Goal: Communication & Community: Participate in discussion

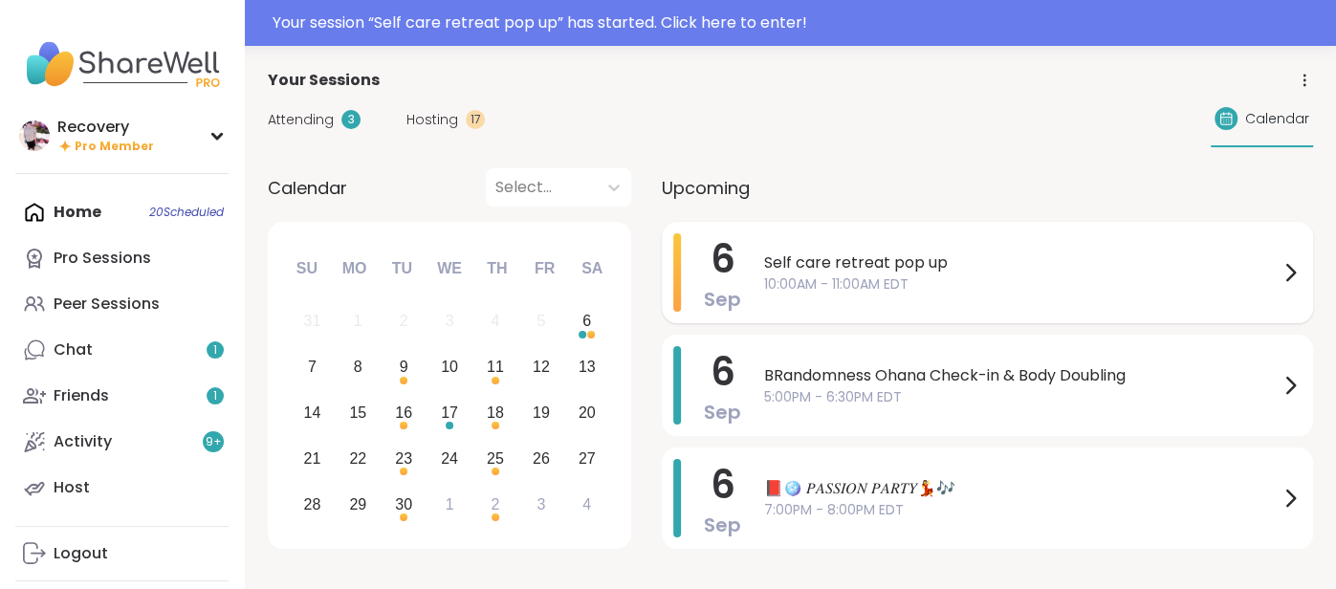
click at [736, 249] on div "[DATE]" at bounding box center [722, 272] width 37 height 78
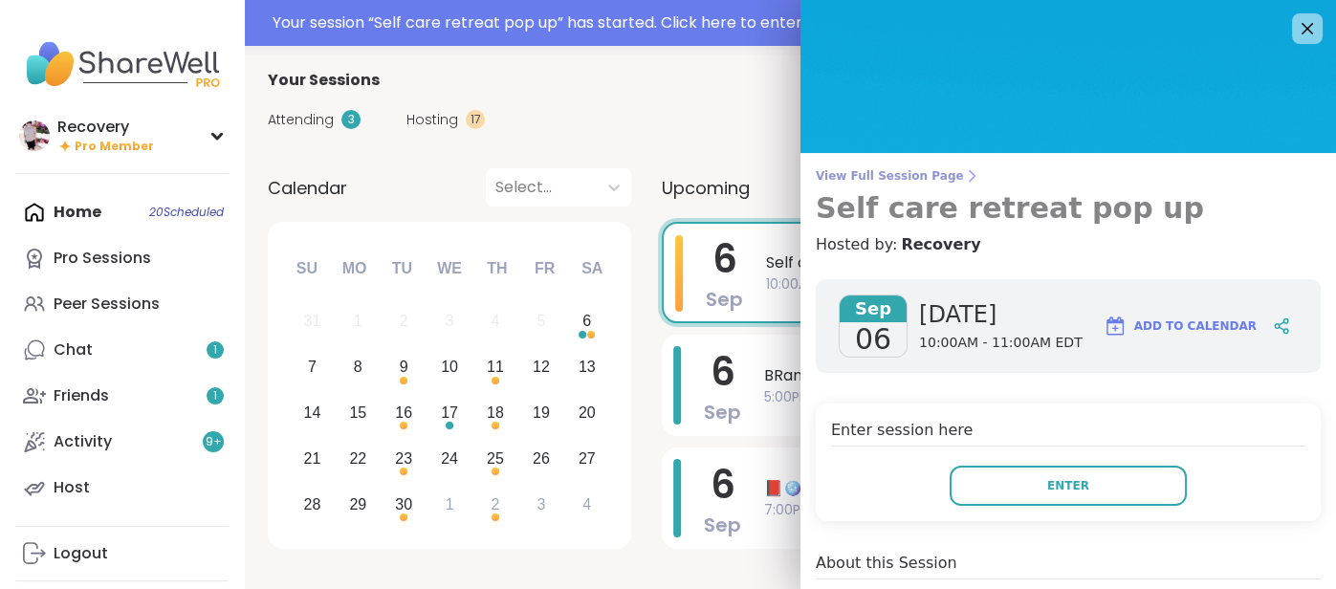
click at [905, 177] on span "View Full Session Page" at bounding box center [1068, 175] width 505 height 15
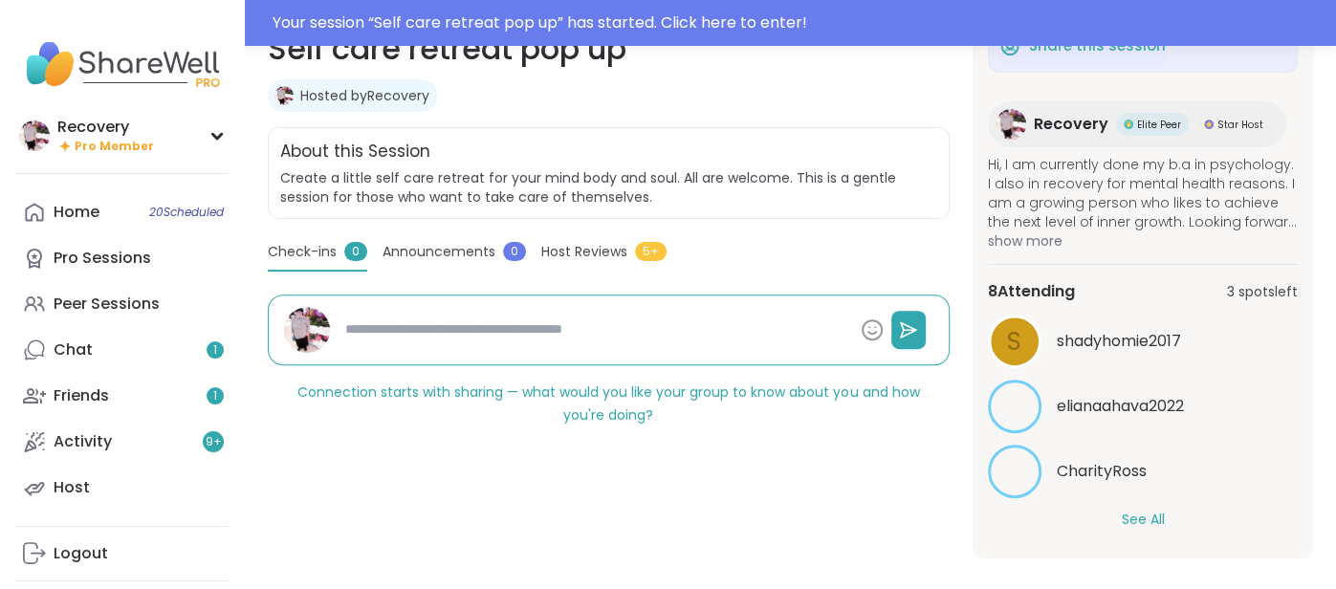
scroll to position [343, 0]
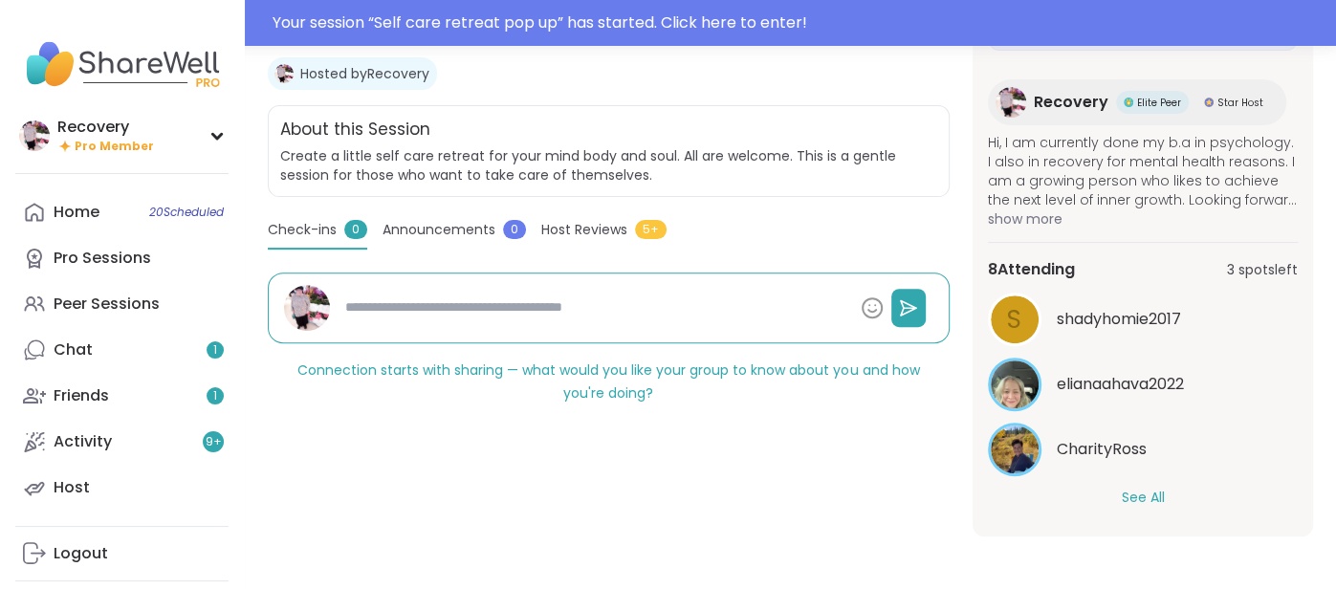
click at [1125, 501] on button "See All" at bounding box center [1142, 498] width 43 height 20
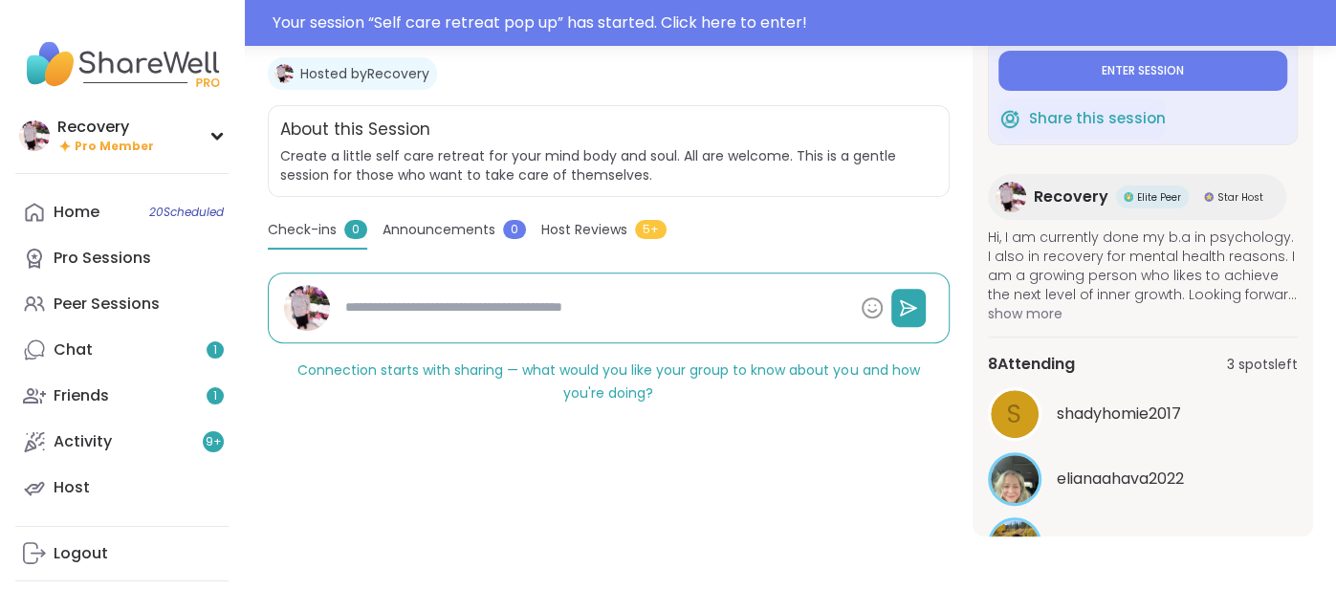
scroll to position [0, 0]
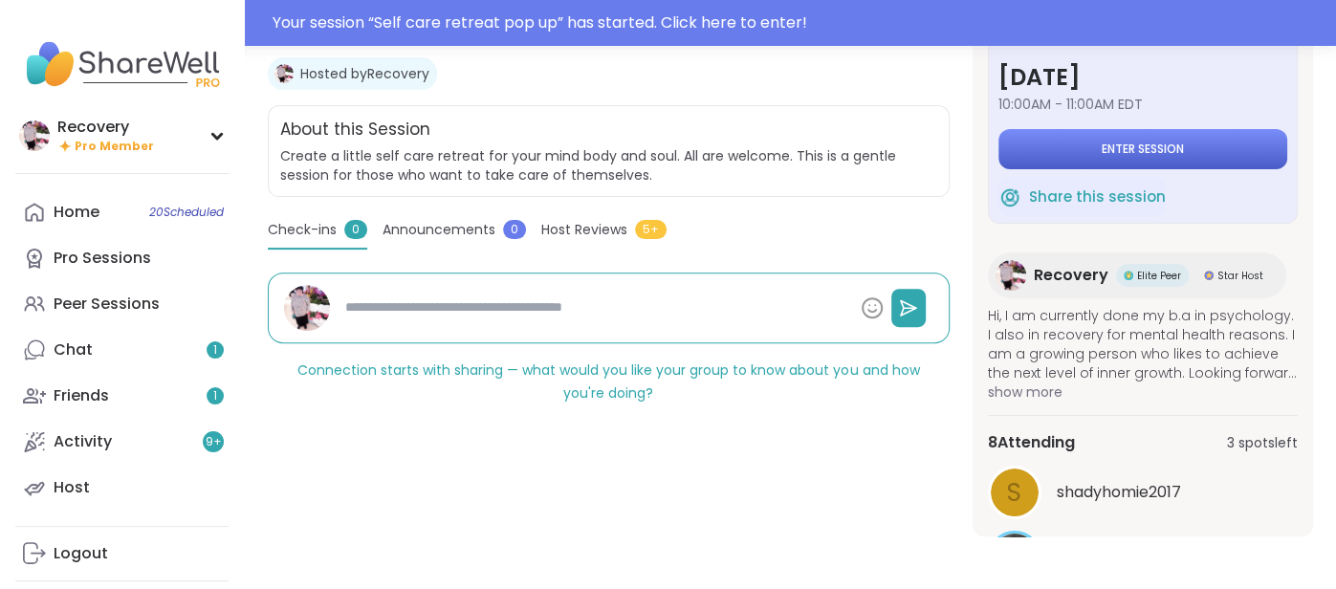
click at [1045, 156] on button "Enter session" at bounding box center [1143, 149] width 289 height 40
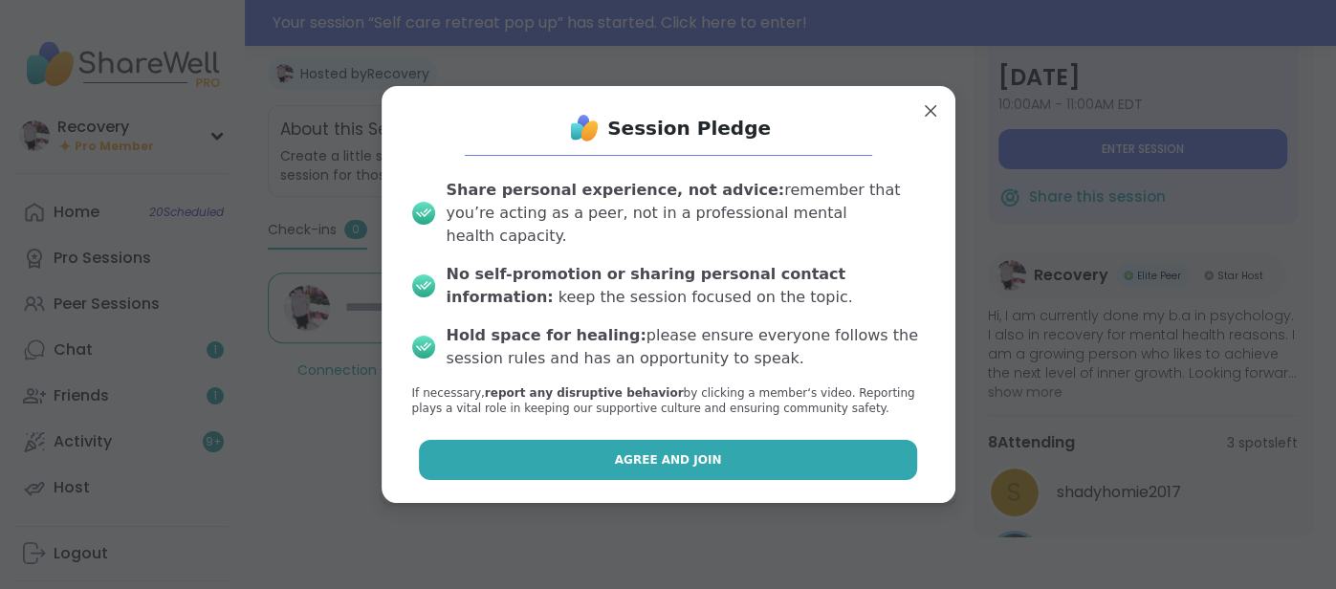
click at [807, 456] on button "Agree and Join" at bounding box center [668, 460] width 498 height 40
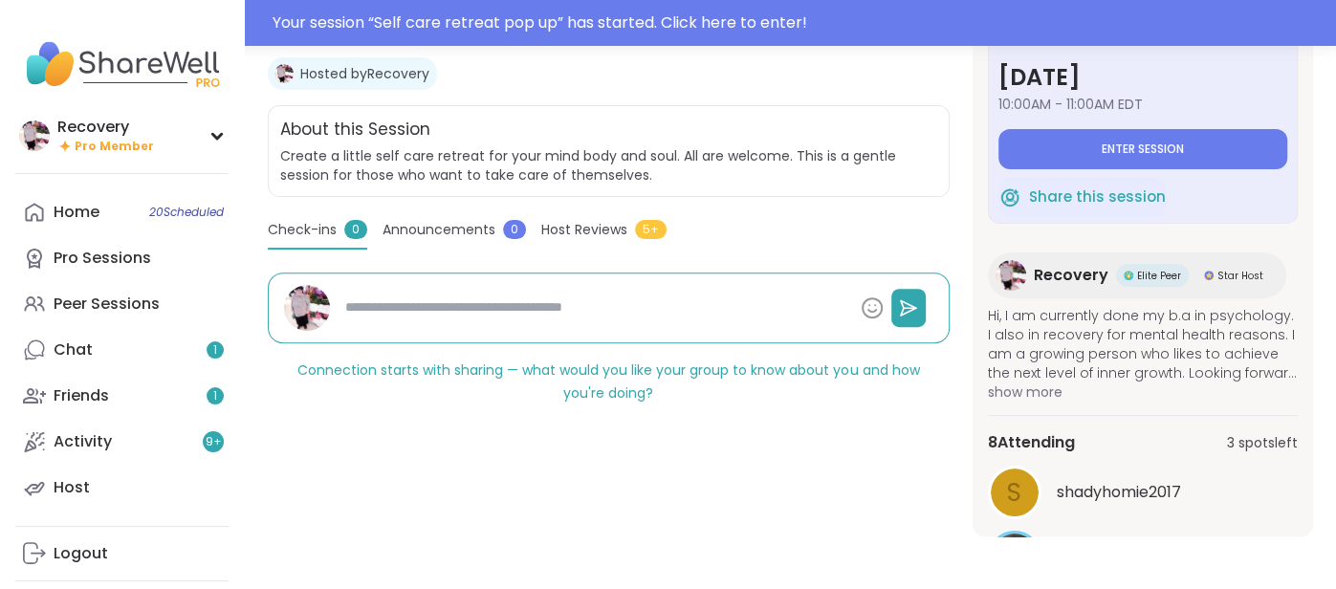
type textarea "*"
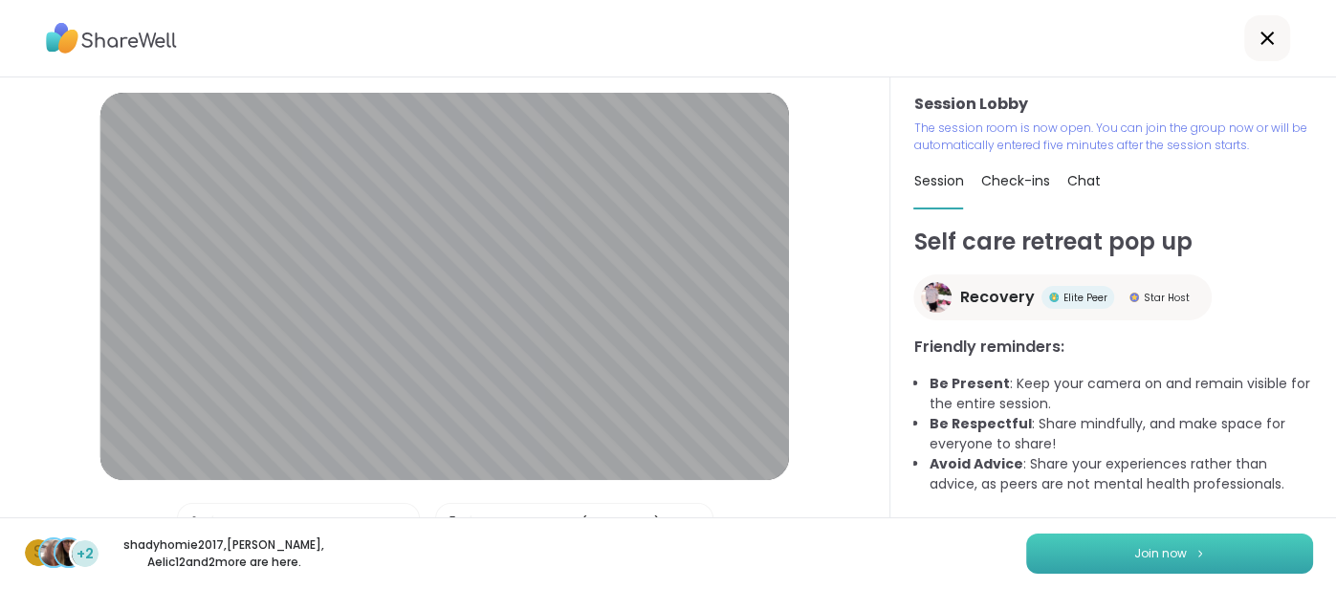
click at [1037, 563] on button "Join now" at bounding box center [1169, 554] width 287 height 40
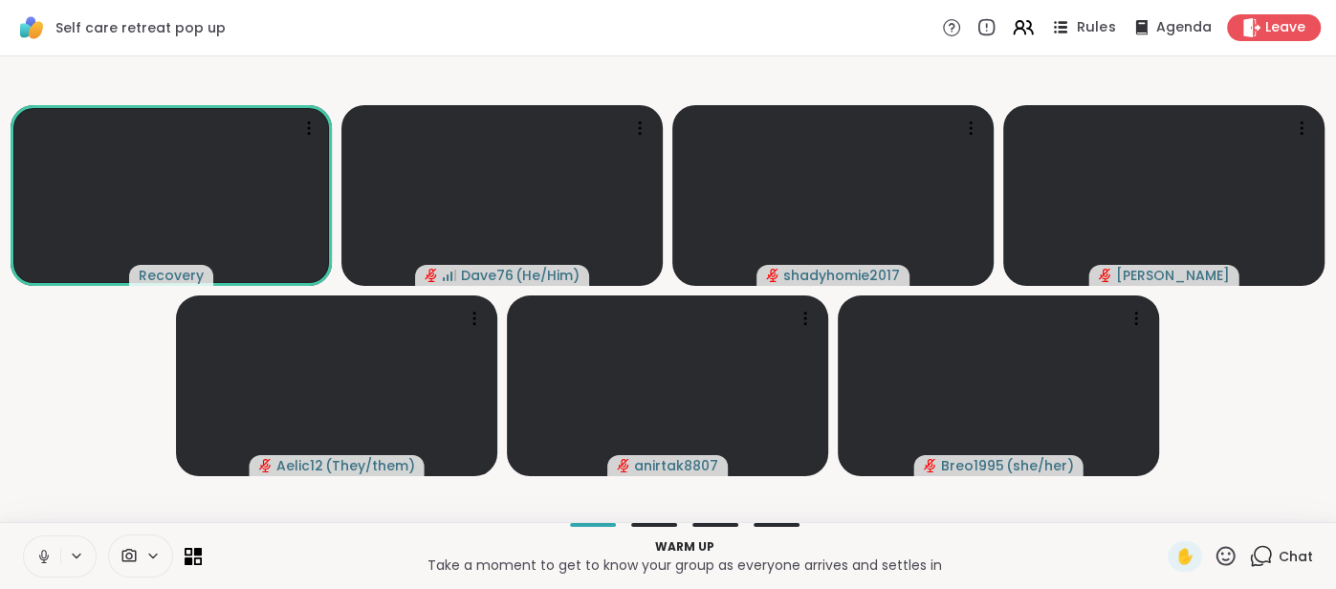
click at [1094, 33] on span "Rules" at bounding box center [1096, 28] width 39 height 20
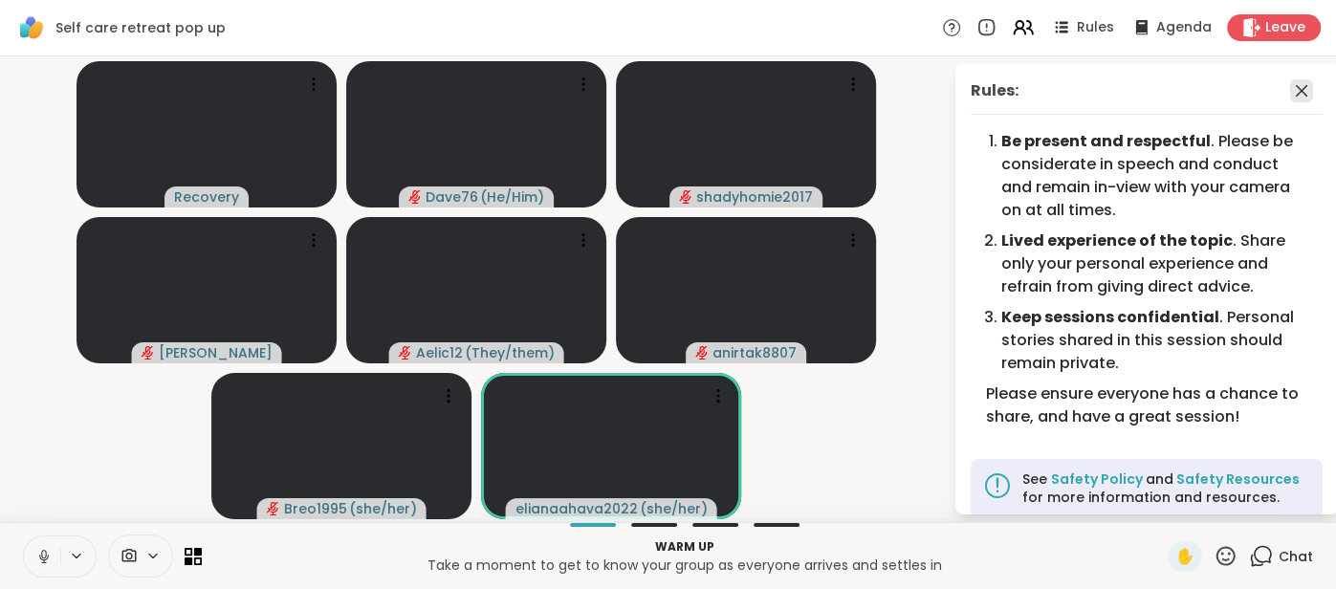
click at [1298, 91] on icon at bounding box center [1301, 90] width 23 height 23
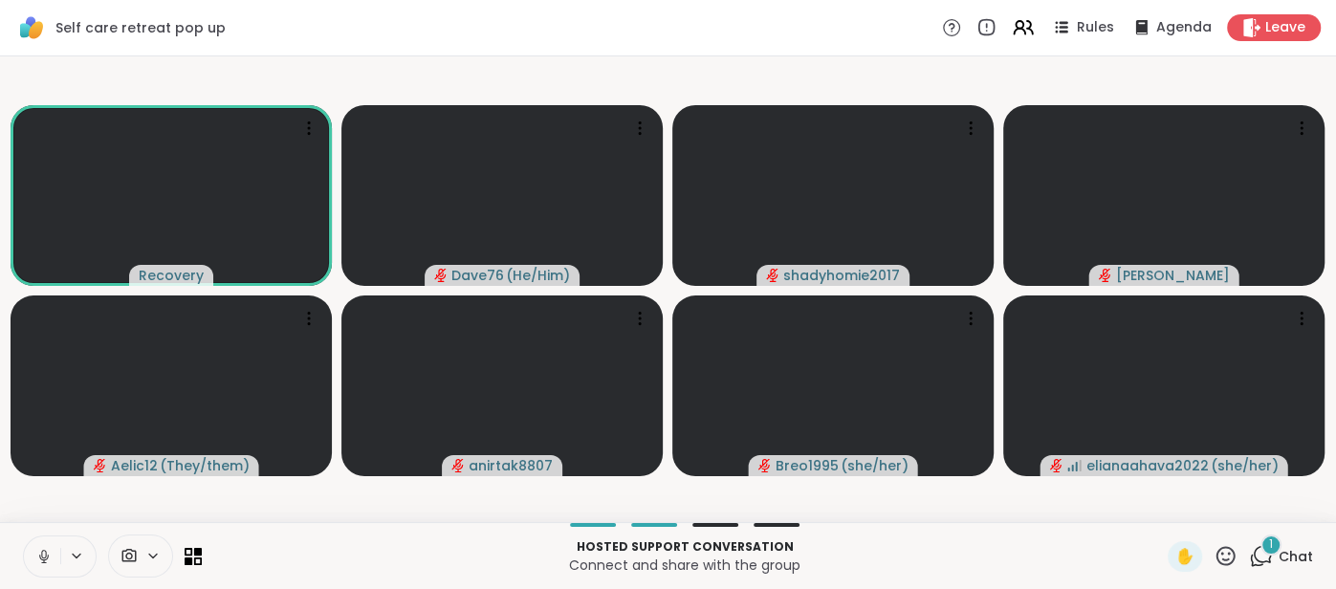
click at [41, 545] on button at bounding box center [42, 557] width 36 height 40
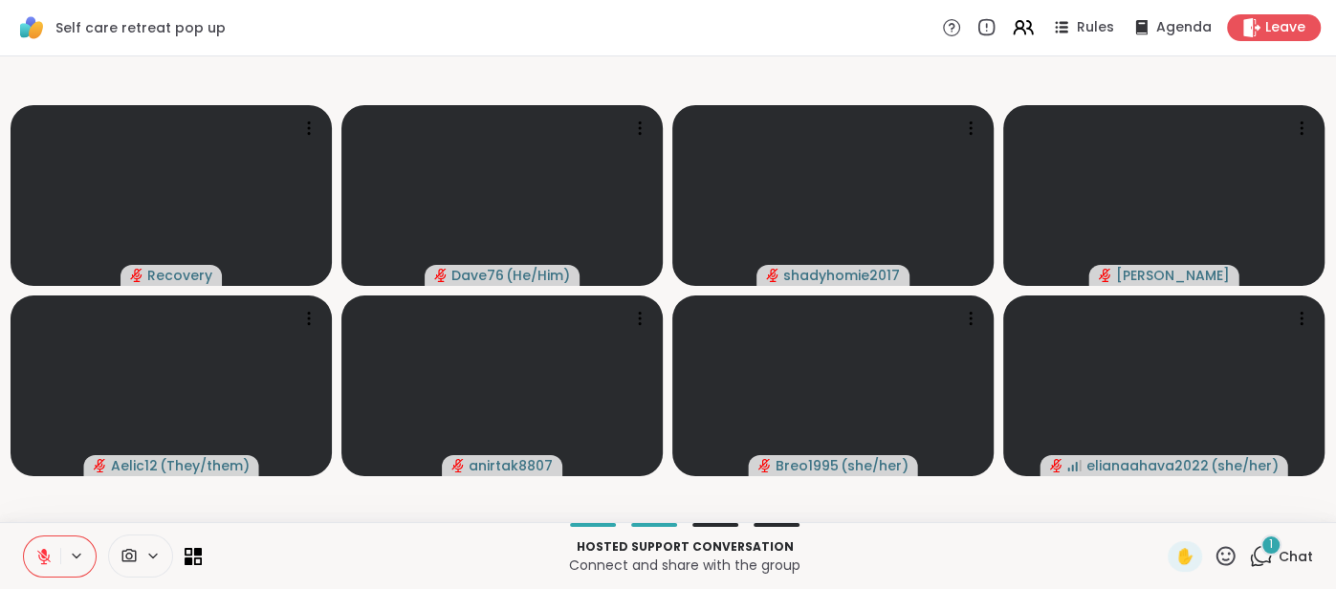
click at [1293, 552] on span "Chat" at bounding box center [1296, 556] width 34 height 19
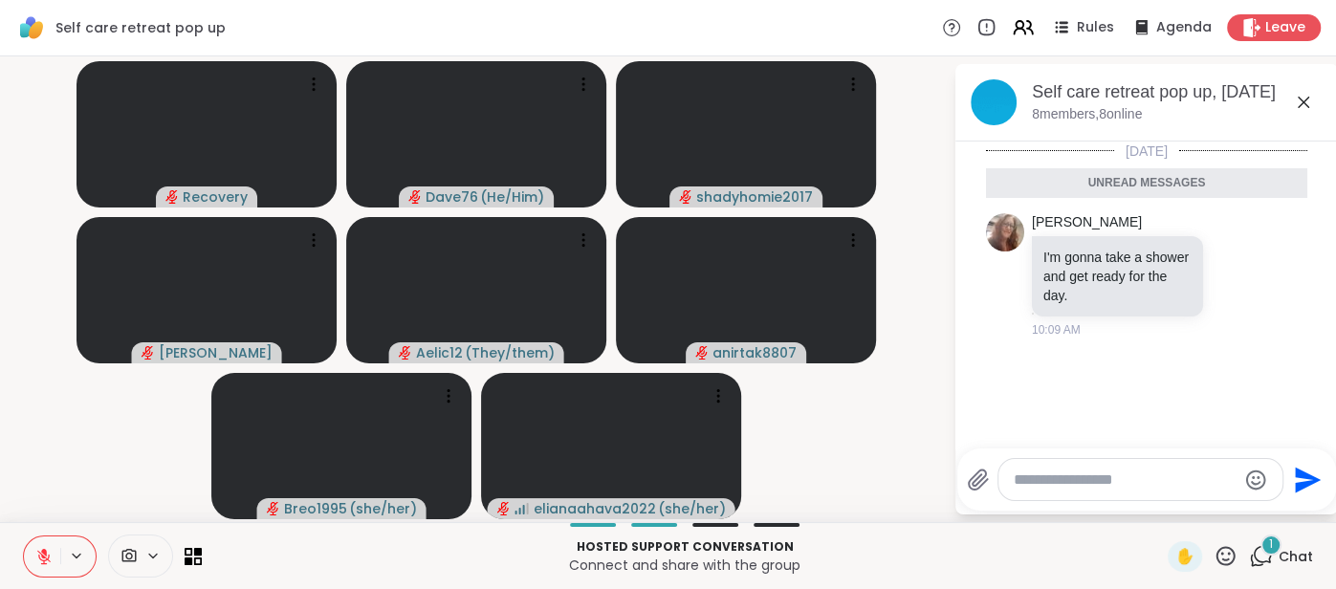
scroll to position [8, 0]
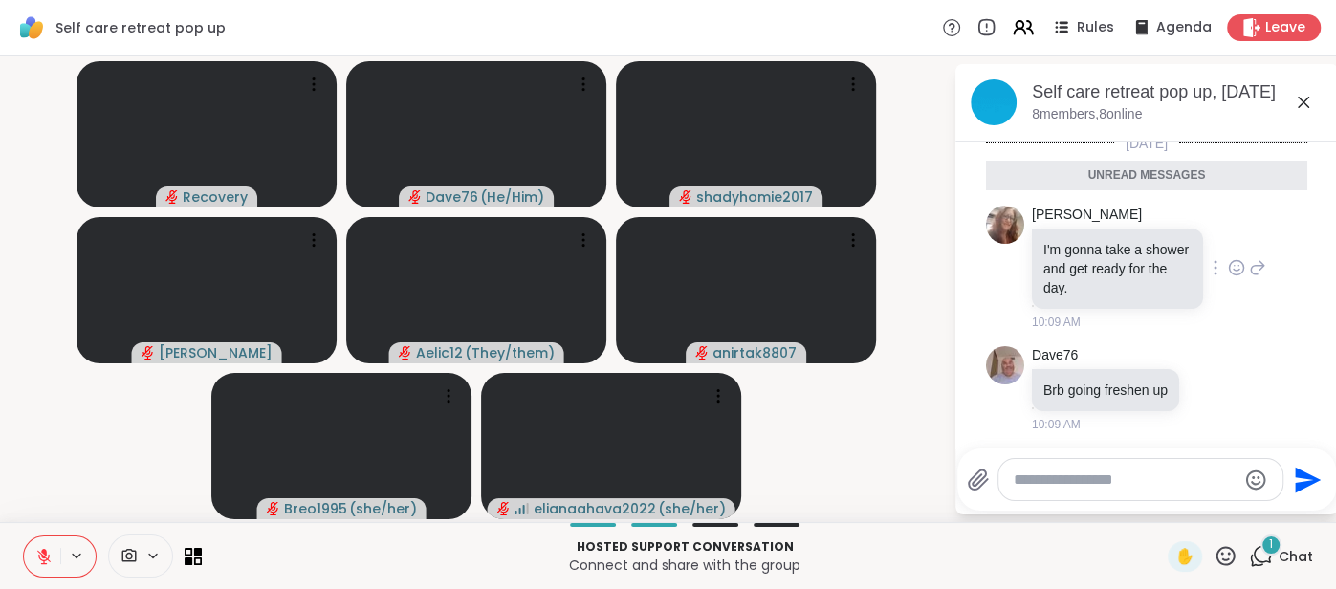
click at [1232, 270] on icon at bounding box center [1236, 267] width 17 height 19
click at [1000, 249] on button "Select Reaction: Joy" at bounding box center [1000, 237] width 38 height 38
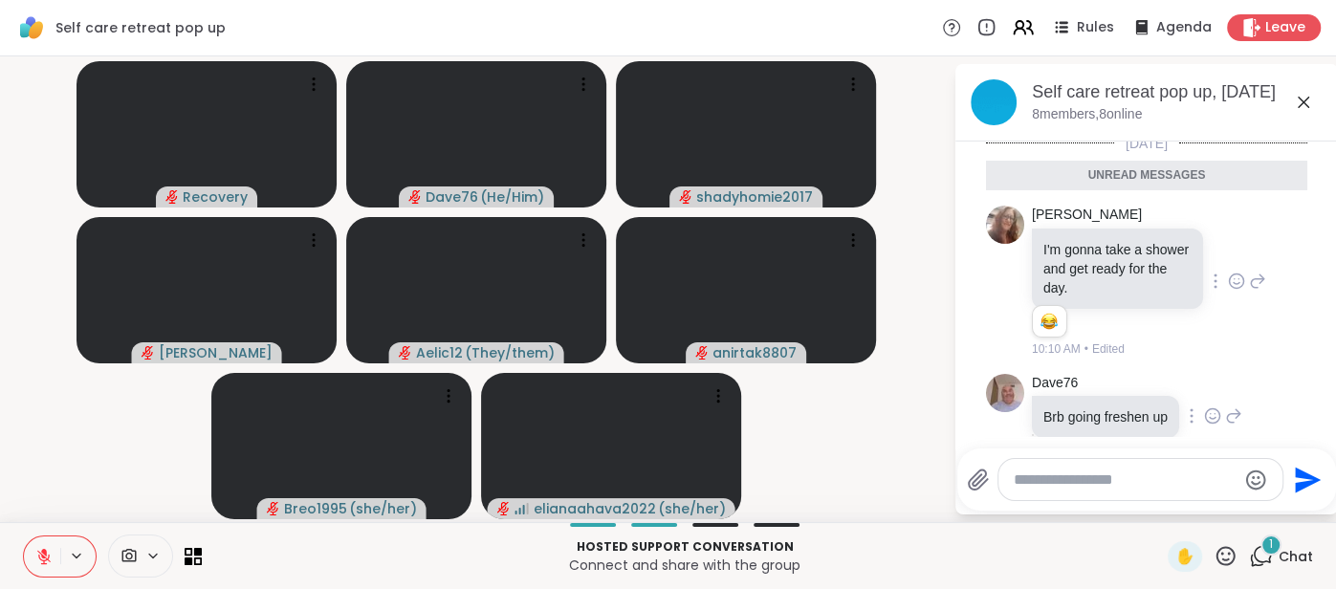
click at [1206, 414] on icon at bounding box center [1212, 416] width 17 height 19
click at [1114, 391] on button "Select Reaction: Joy" at bounding box center [1129, 385] width 38 height 38
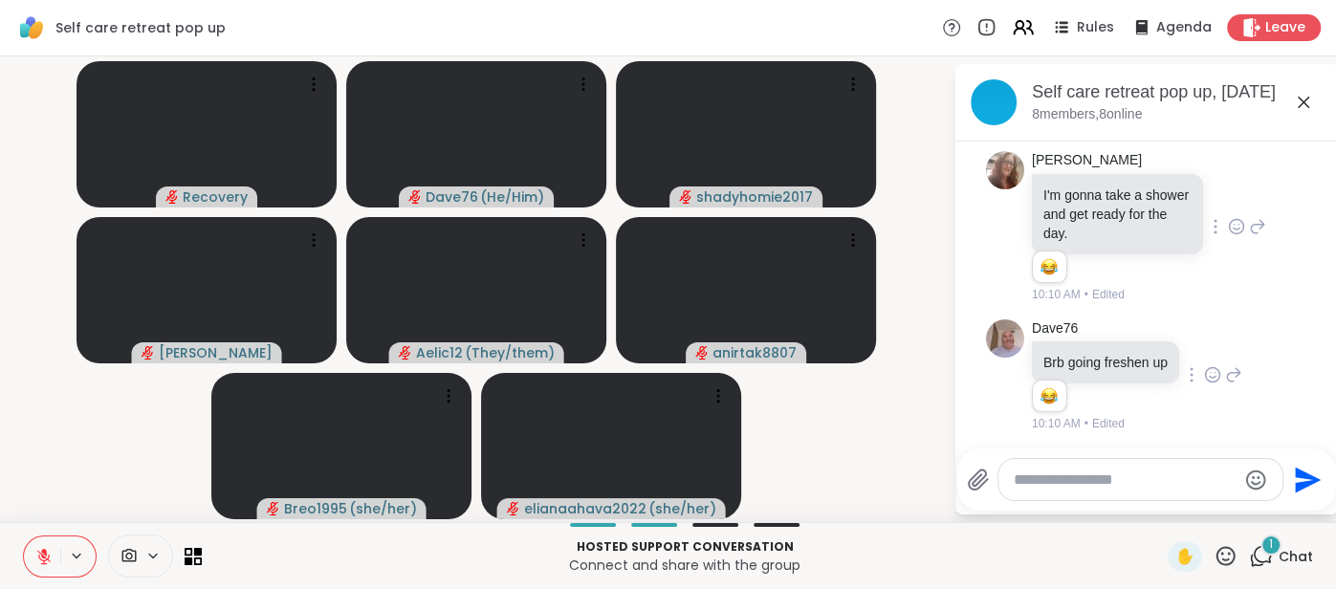
click at [1302, 105] on icon at bounding box center [1303, 102] width 23 height 23
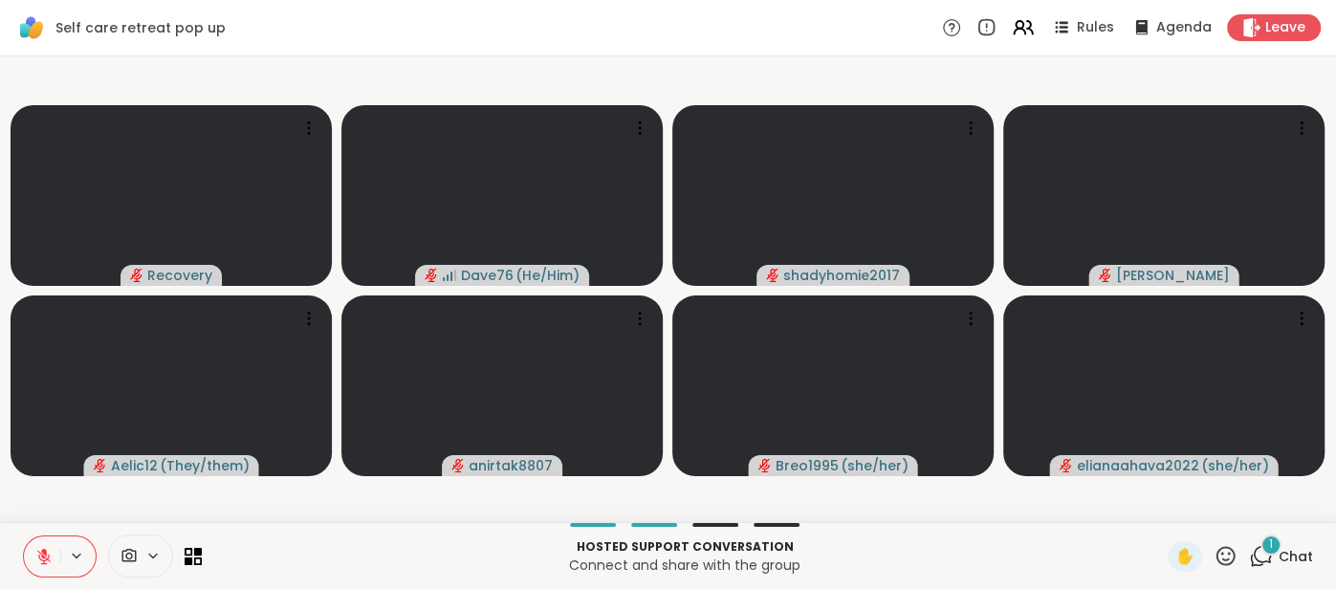
click at [40, 552] on icon at bounding box center [43, 556] width 17 height 17
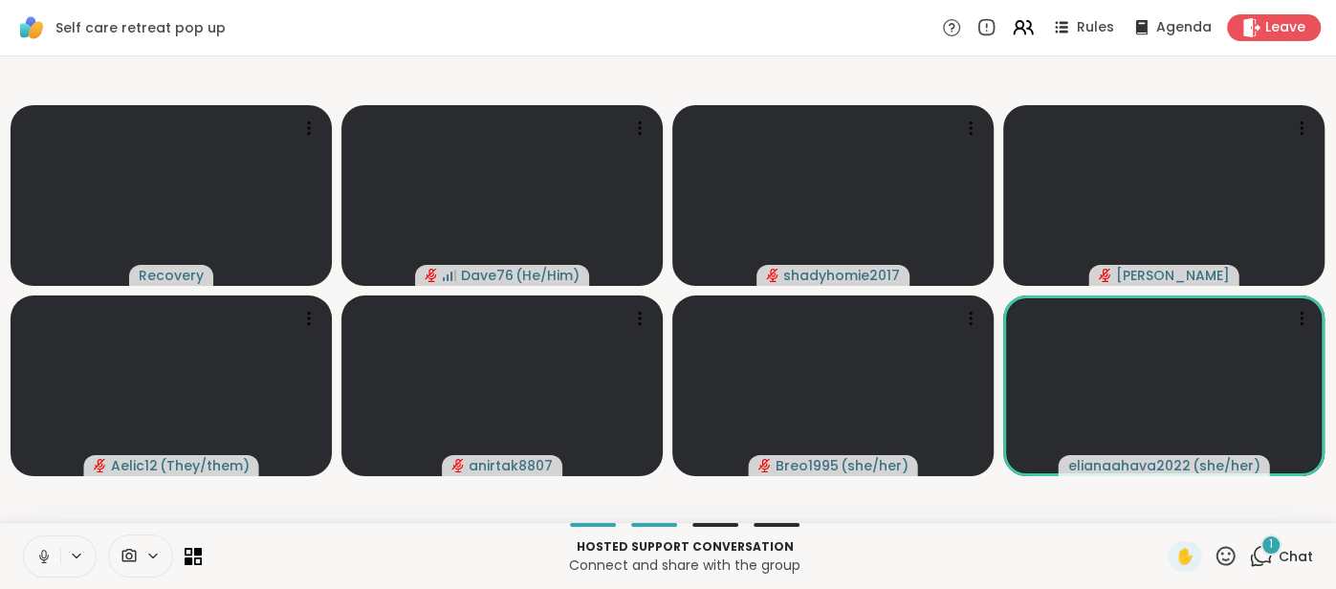
click at [33, 560] on button at bounding box center [42, 557] width 36 height 40
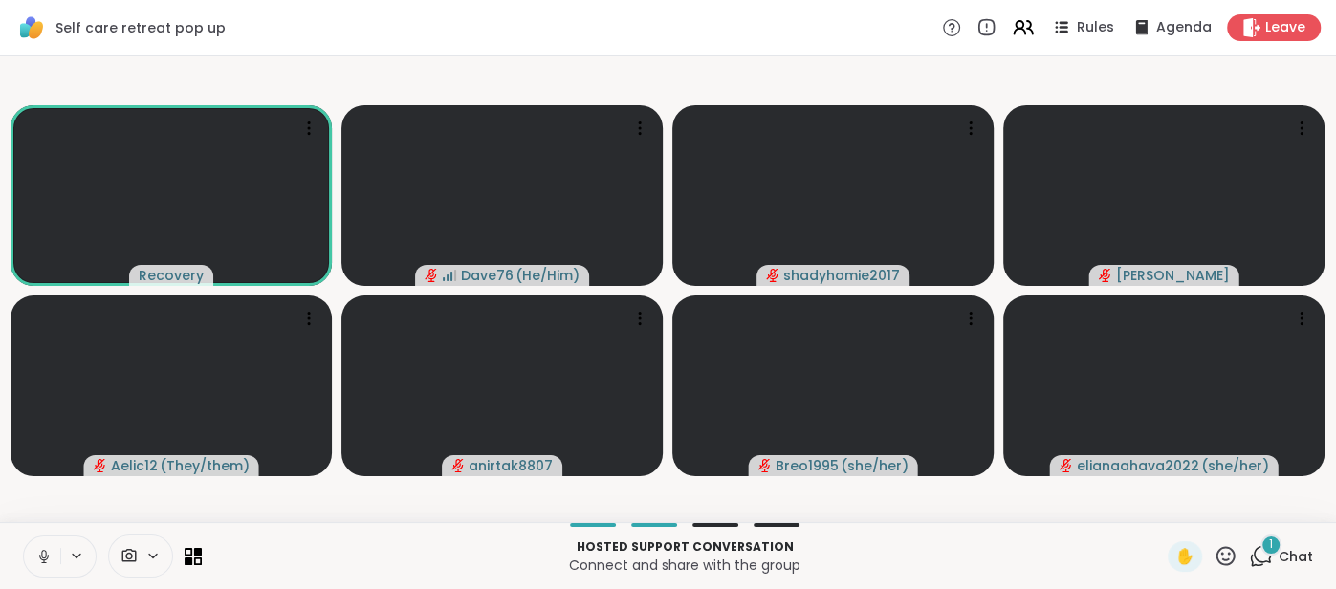
click at [39, 561] on icon at bounding box center [43, 556] width 17 height 17
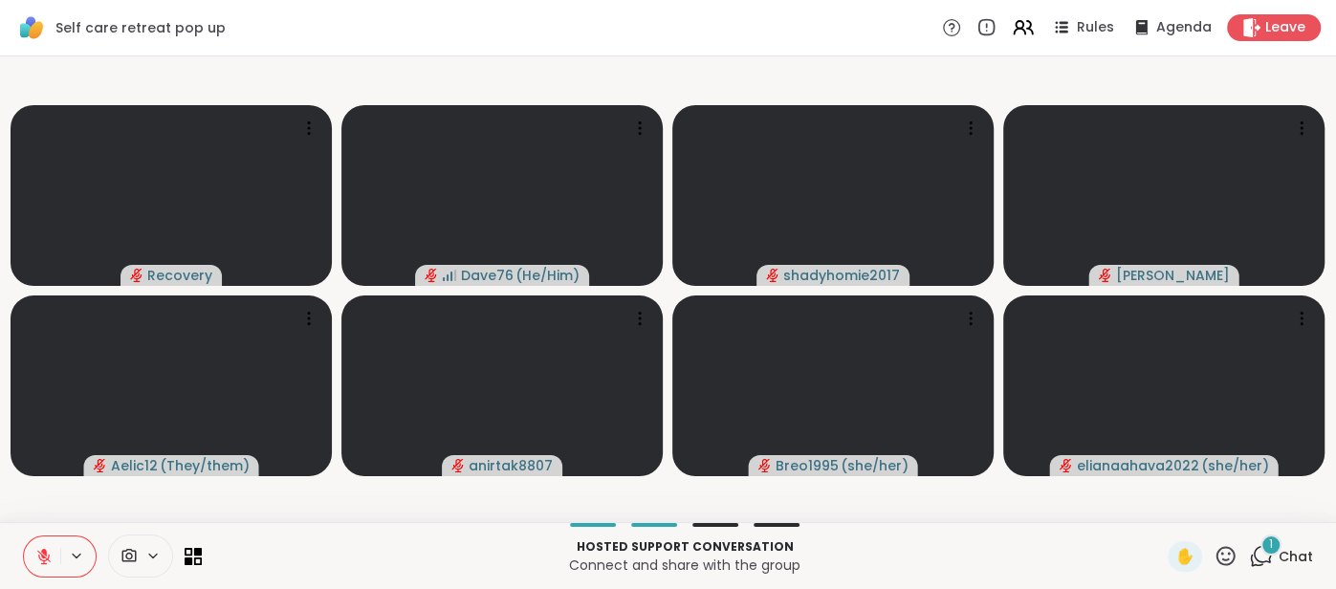
click at [33, 558] on button at bounding box center [42, 557] width 36 height 40
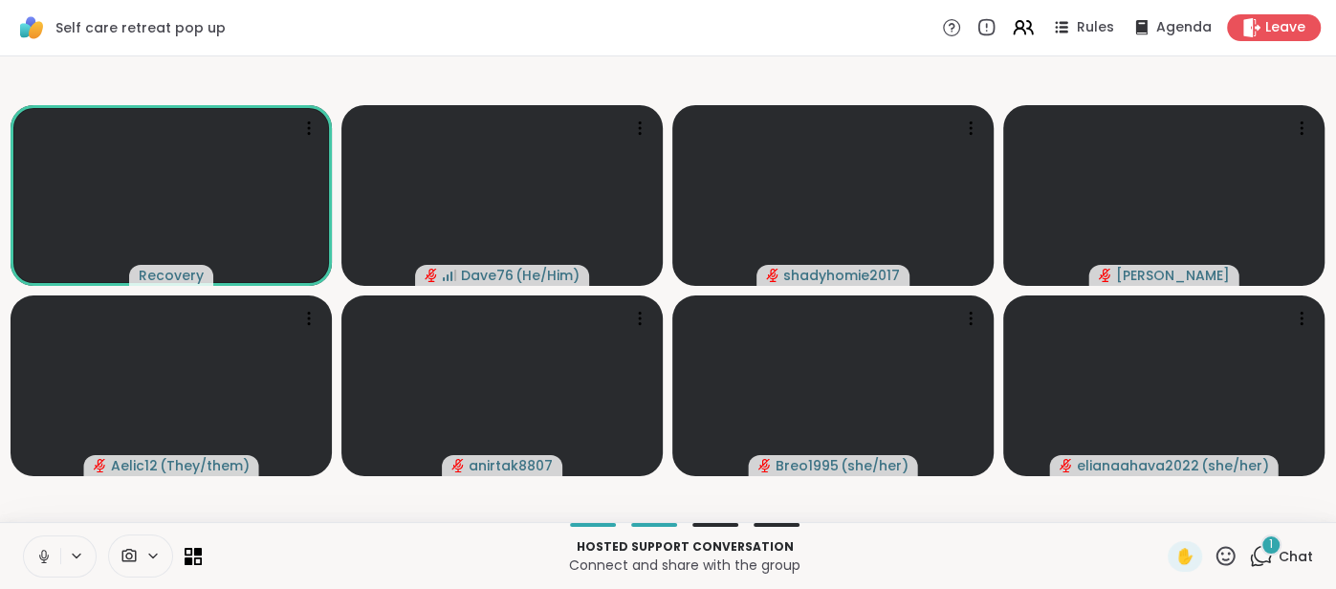
click at [37, 558] on icon at bounding box center [43, 556] width 17 height 17
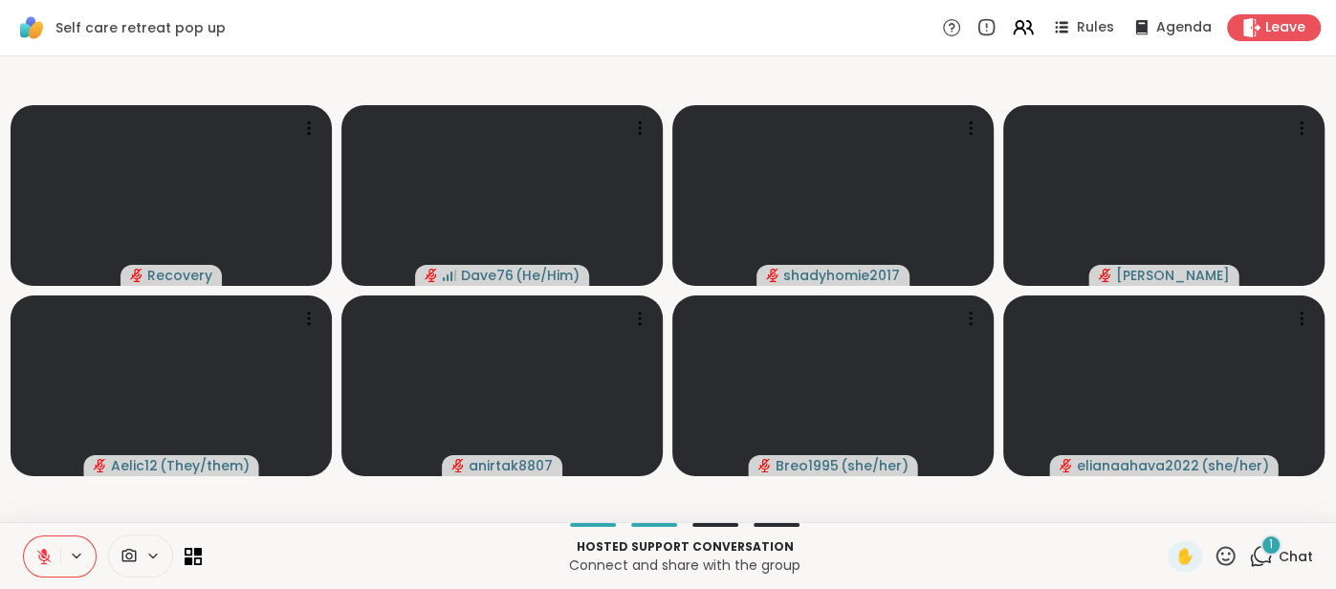
click at [1290, 551] on span "Chat" at bounding box center [1296, 556] width 34 height 19
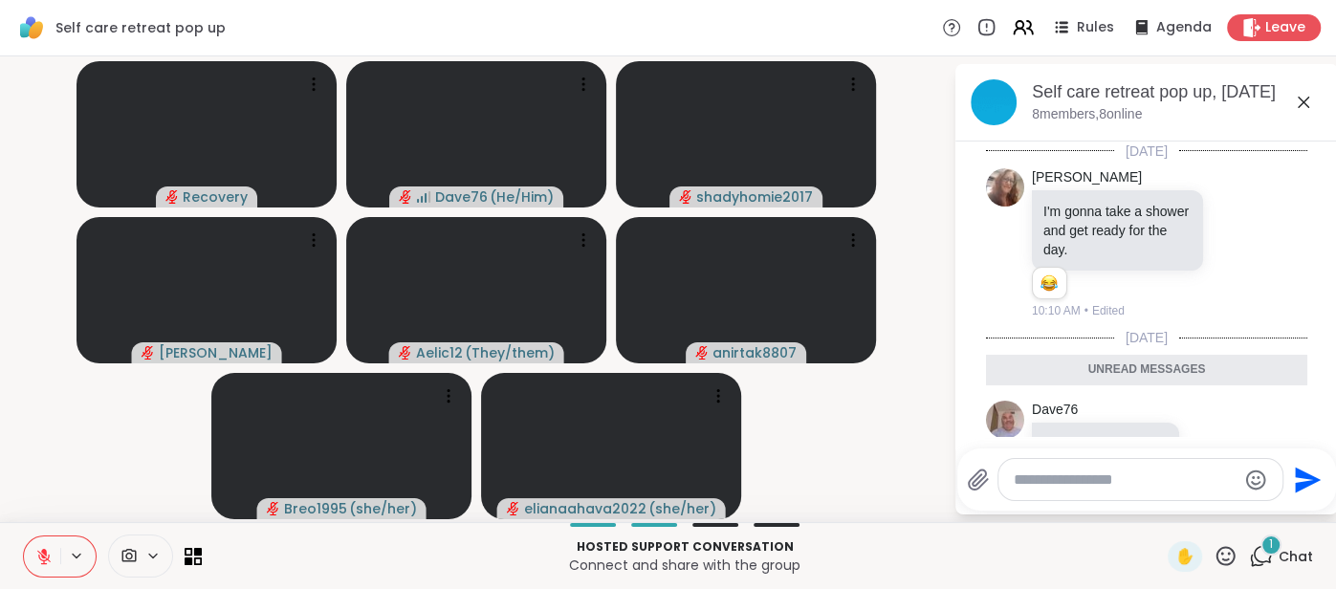
scroll to position [81, 0]
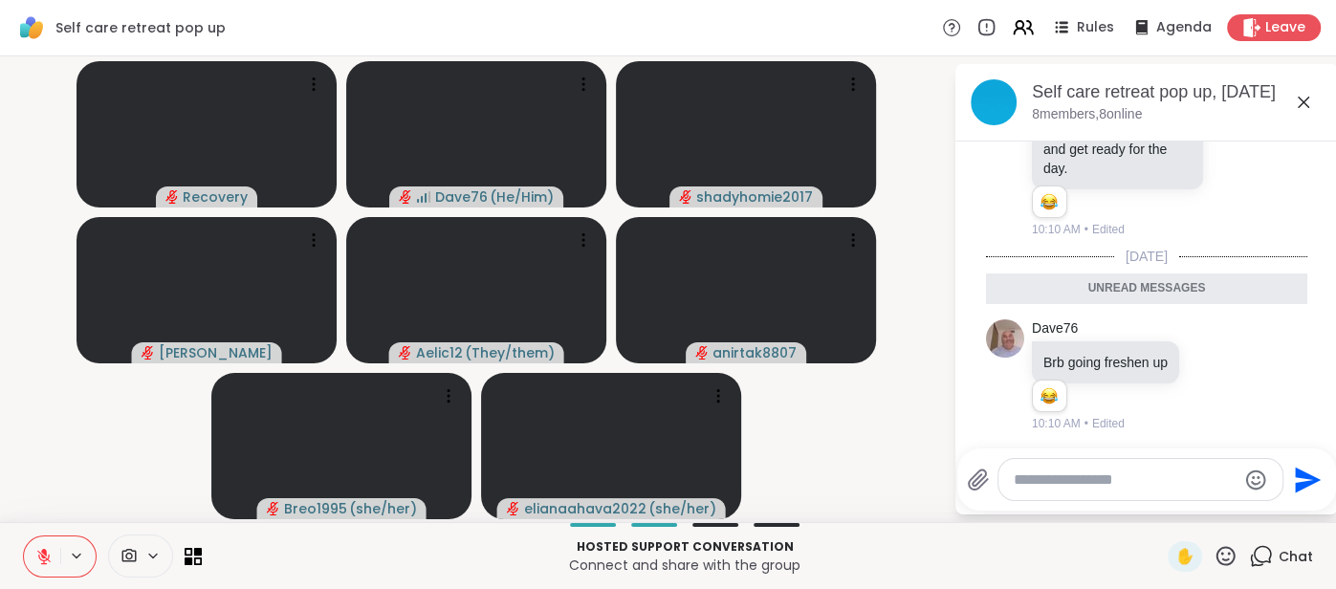
click at [1305, 113] on icon at bounding box center [1303, 102] width 23 height 23
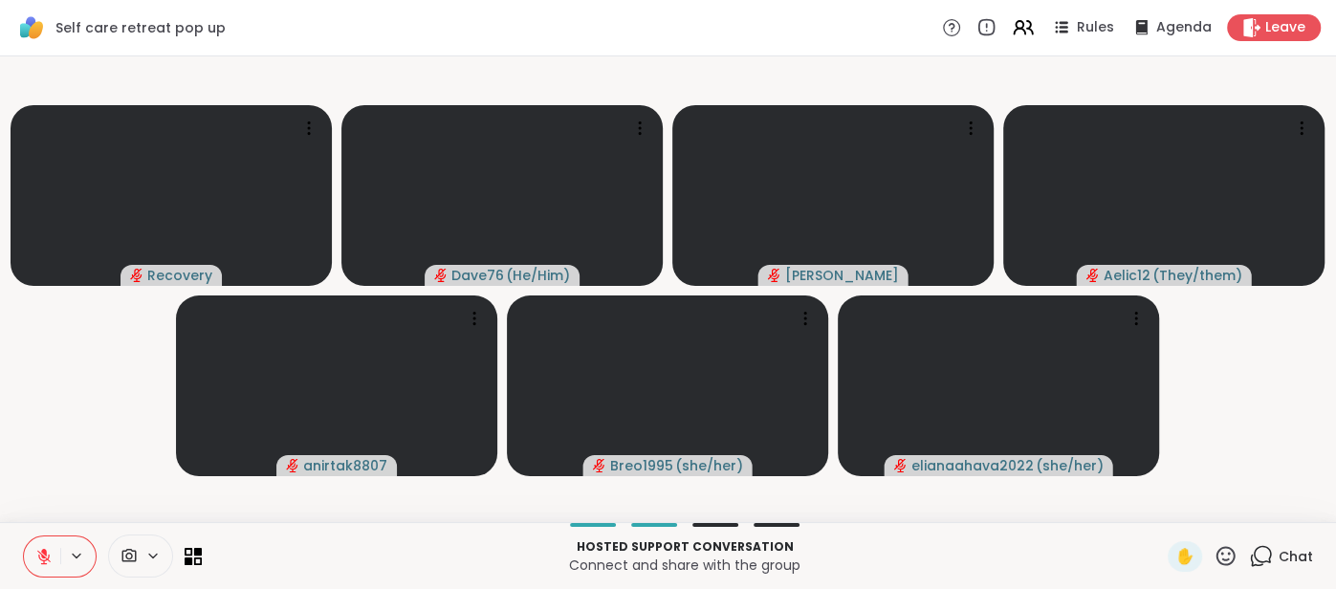
click at [1300, 556] on span "Chat" at bounding box center [1296, 556] width 34 height 19
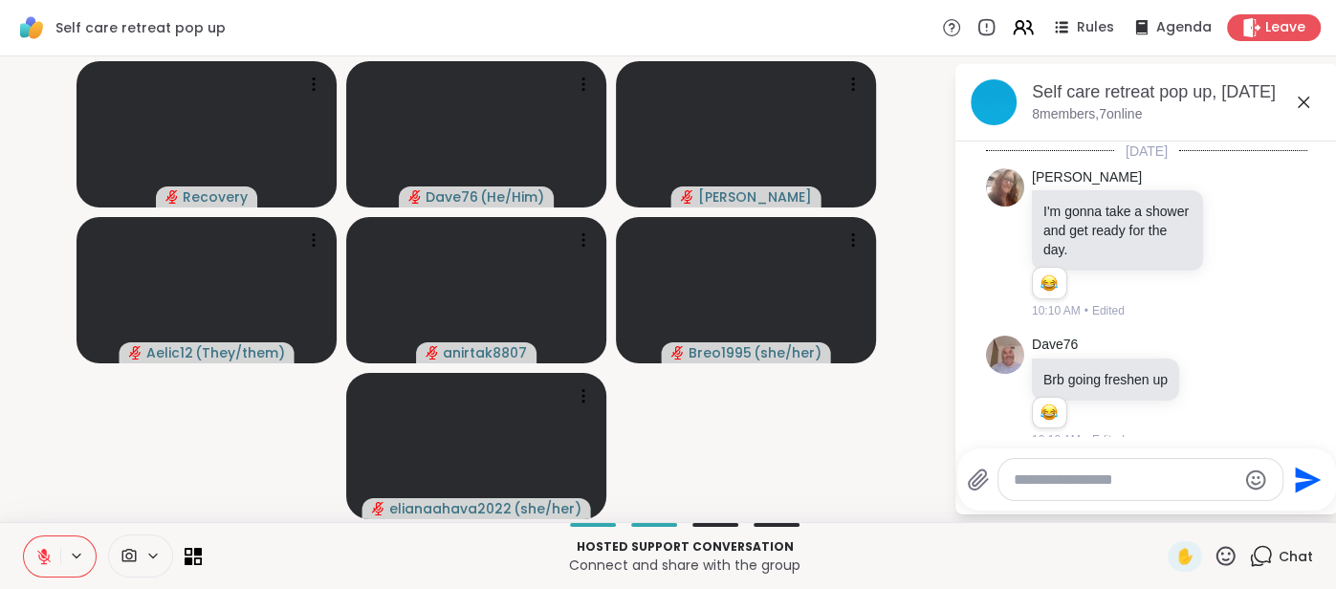
scroll to position [17, 0]
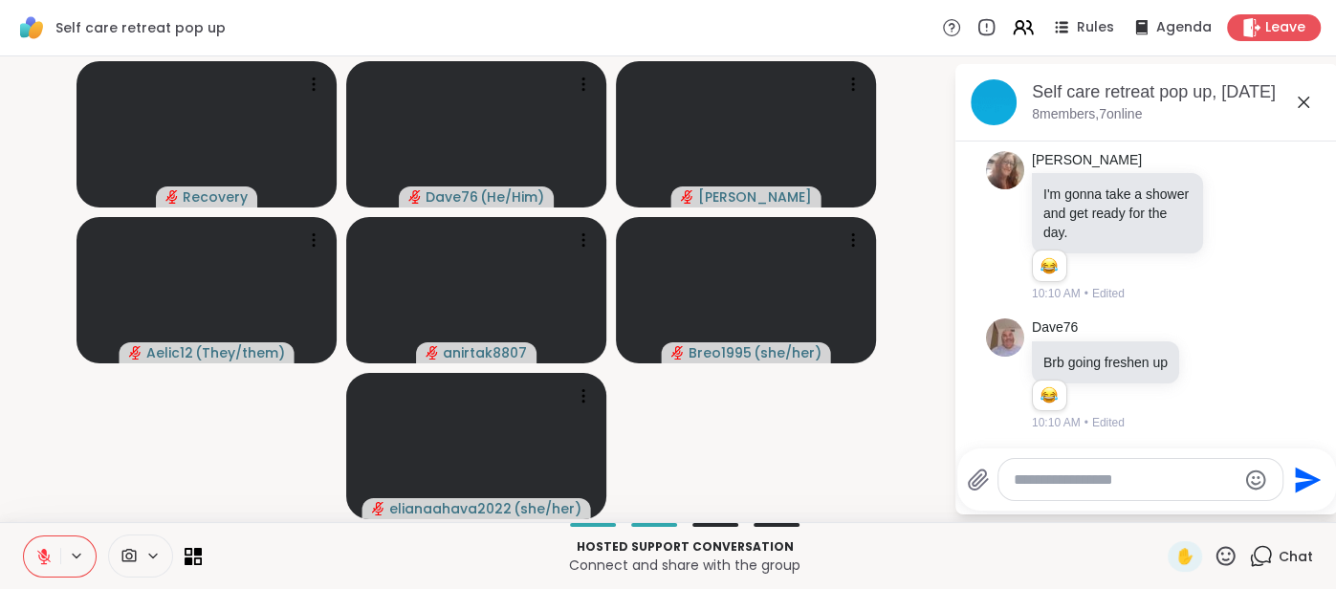
click at [1047, 467] on div at bounding box center [1141, 479] width 284 height 41
click at [1012, 484] on div at bounding box center [1141, 479] width 284 height 41
click at [1019, 486] on textarea "Type your message" at bounding box center [1125, 480] width 223 height 19
type textarea "***"
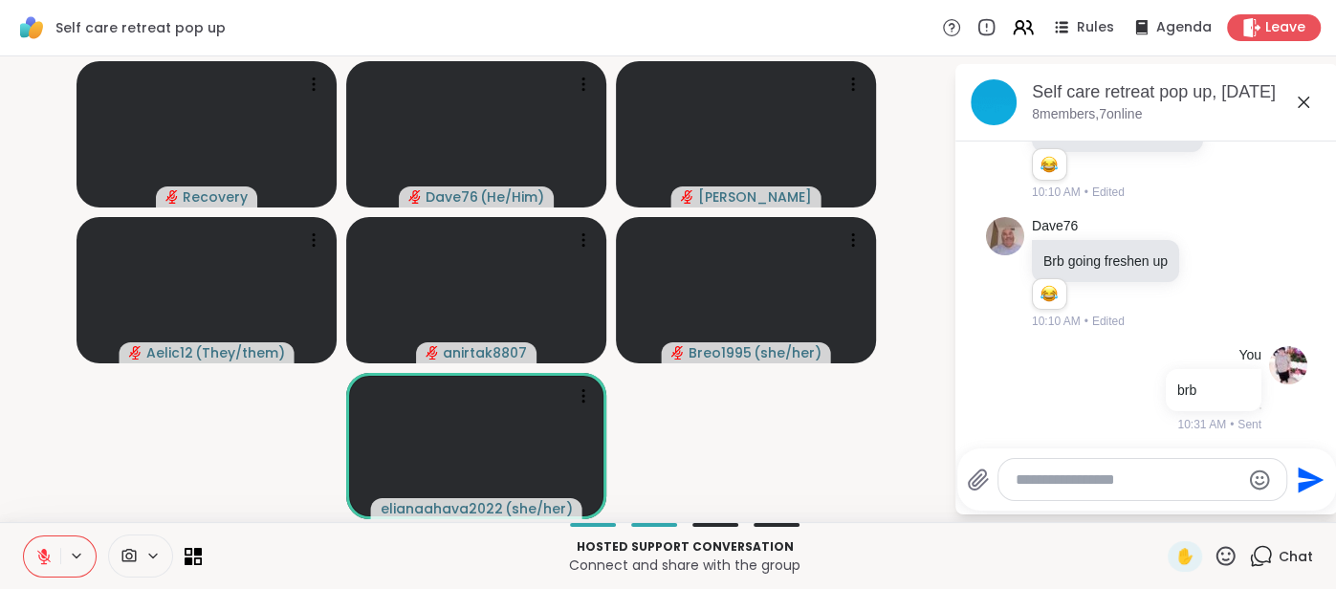
scroll to position [219, 0]
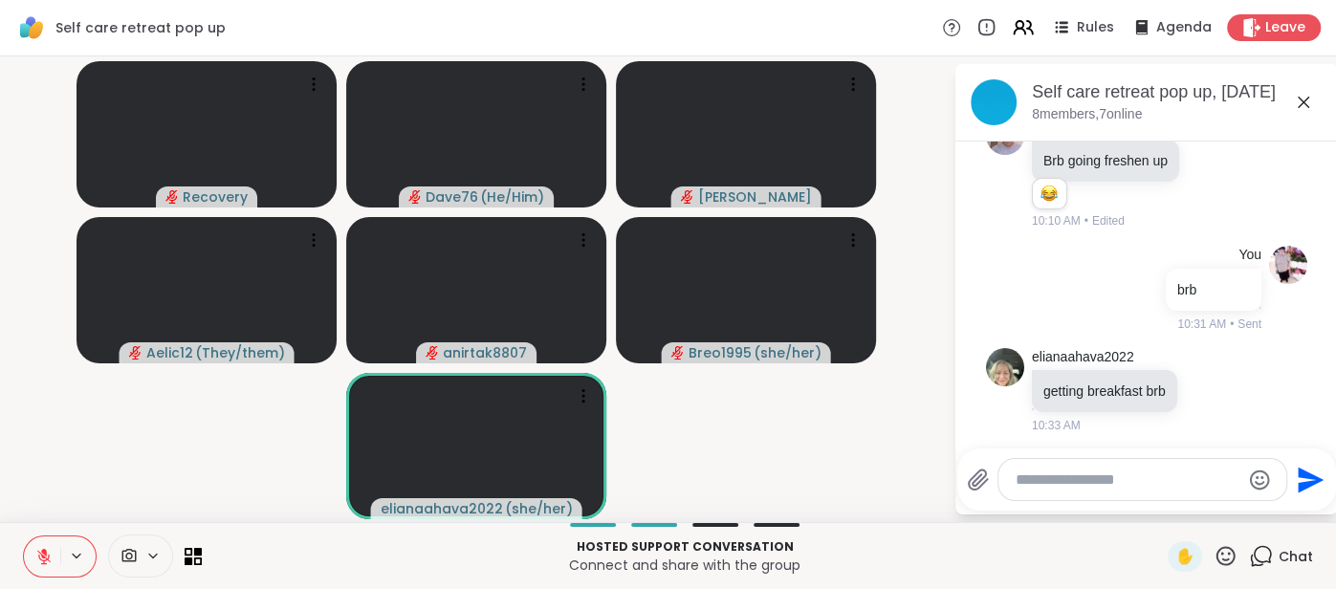
click at [1307, 105] on icon at bounding box center [1303, 102] width 11 height 11
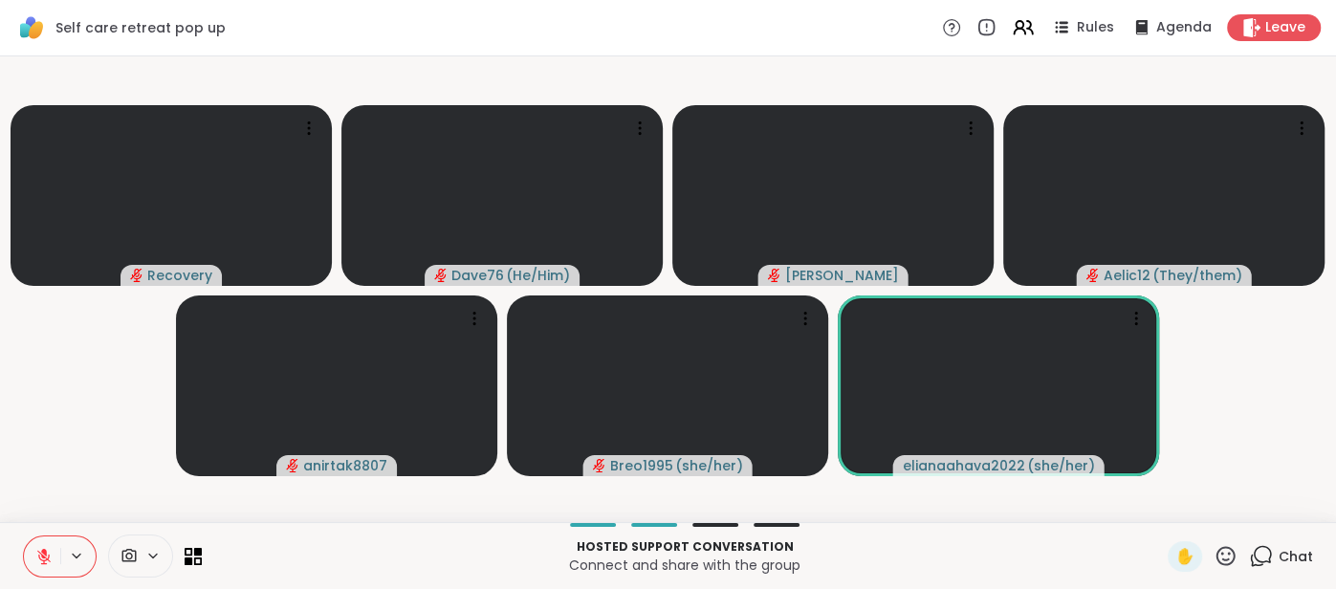
click at [45, 546] on button at bounding box center [42, 557] width 36 height 40
click at [1033, 32] on icon at bounding box center [1030, 27] width 6 height 13
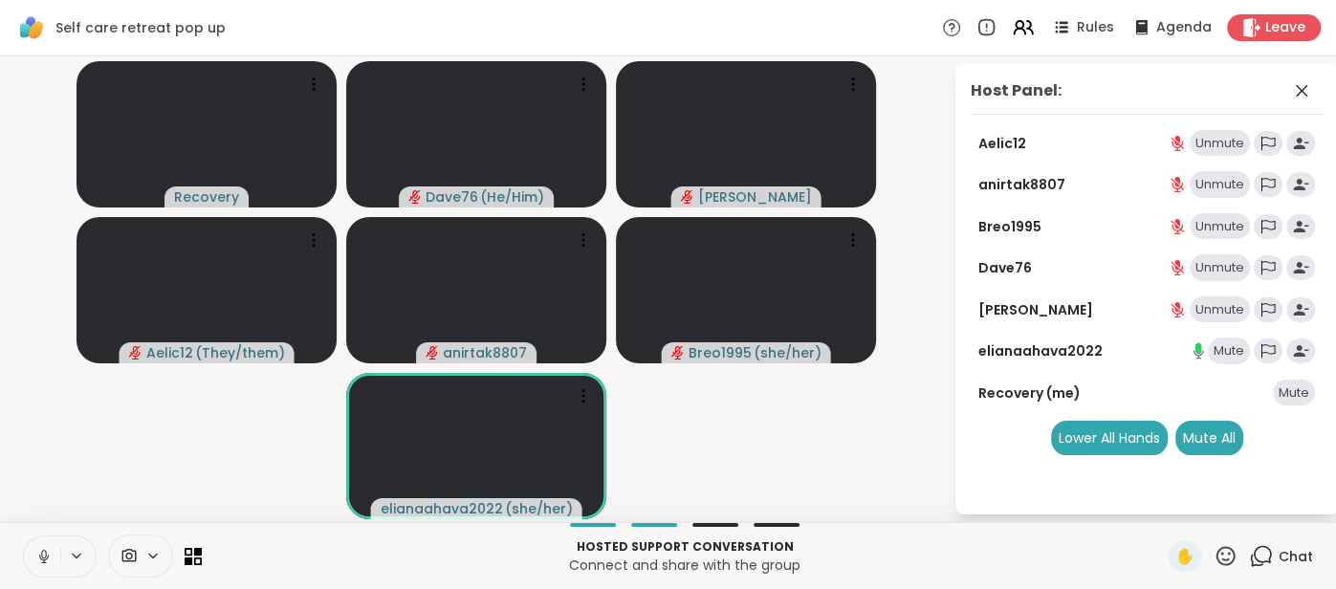
click at [1216, 341] on div "Mute" at bounding box center [1229, 351] width 42 height 27
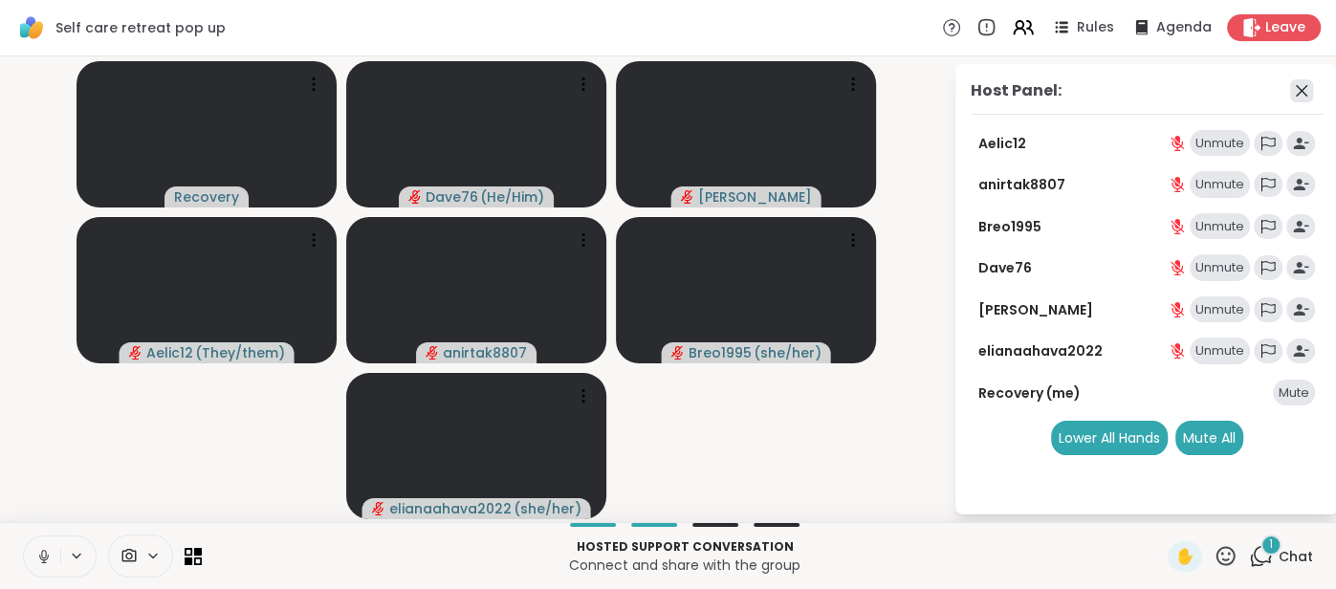
click at [1298, 92] on icon at bounding box center [1301, 90] width 23 height 23
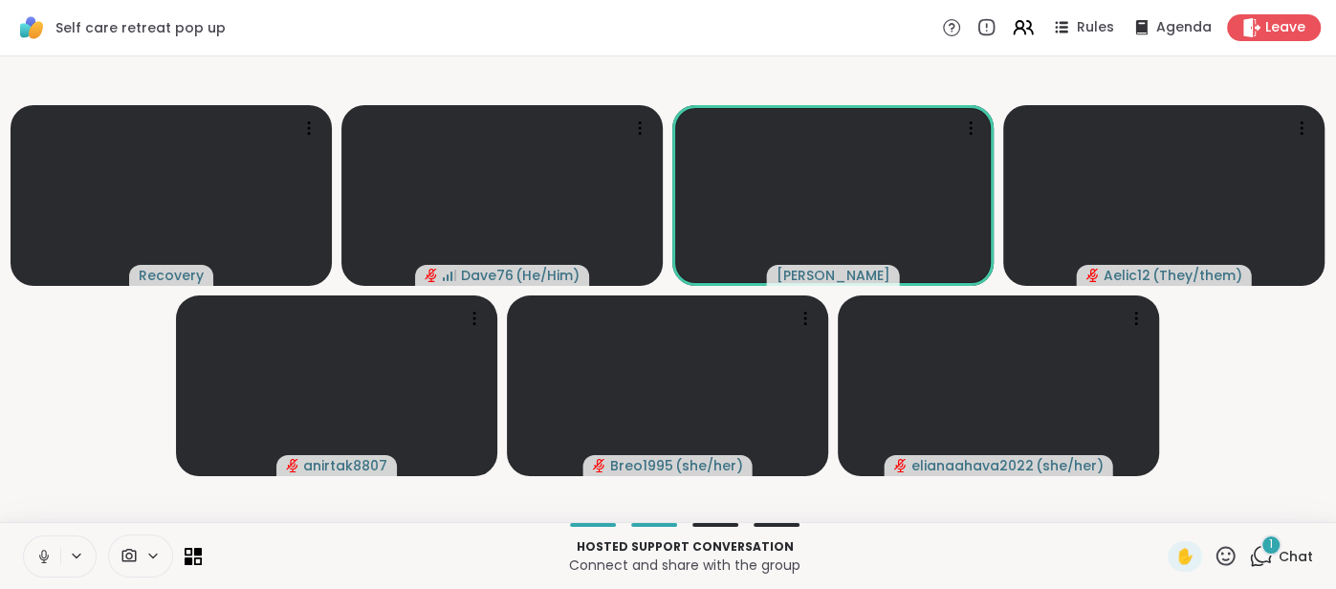
click at [1290, 550] on span "Chat" at bounding box center [1296, 556] width 34 height 19
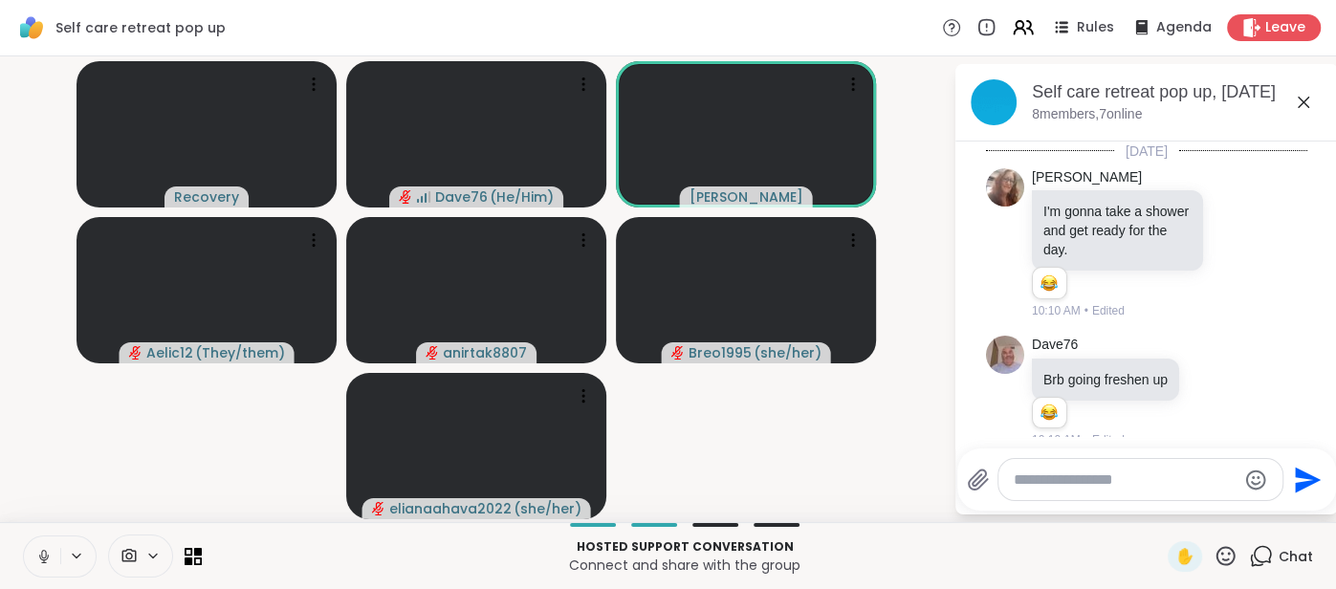
scroll to position [405, 0]
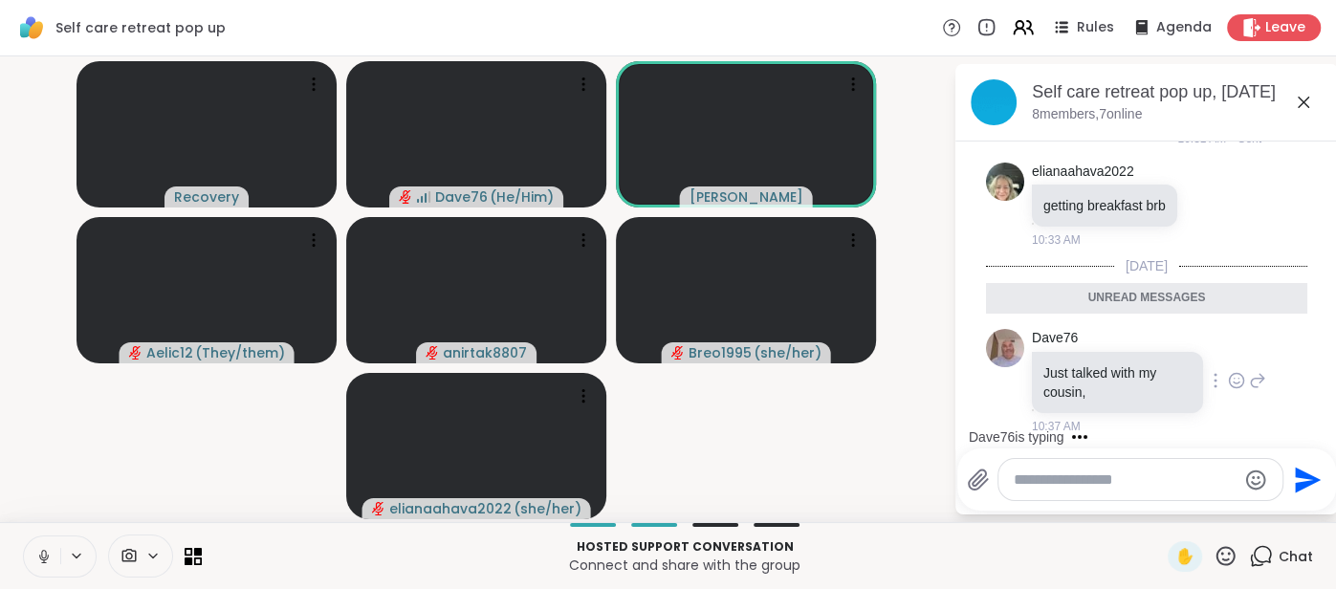
click at [1228, 381] on icon at bounding box center [1236, 380] width 17 height 19
click at [1077, 355] on span "Select Reaction: Heart" at bounding box center [1084, 350] width 17 height 19
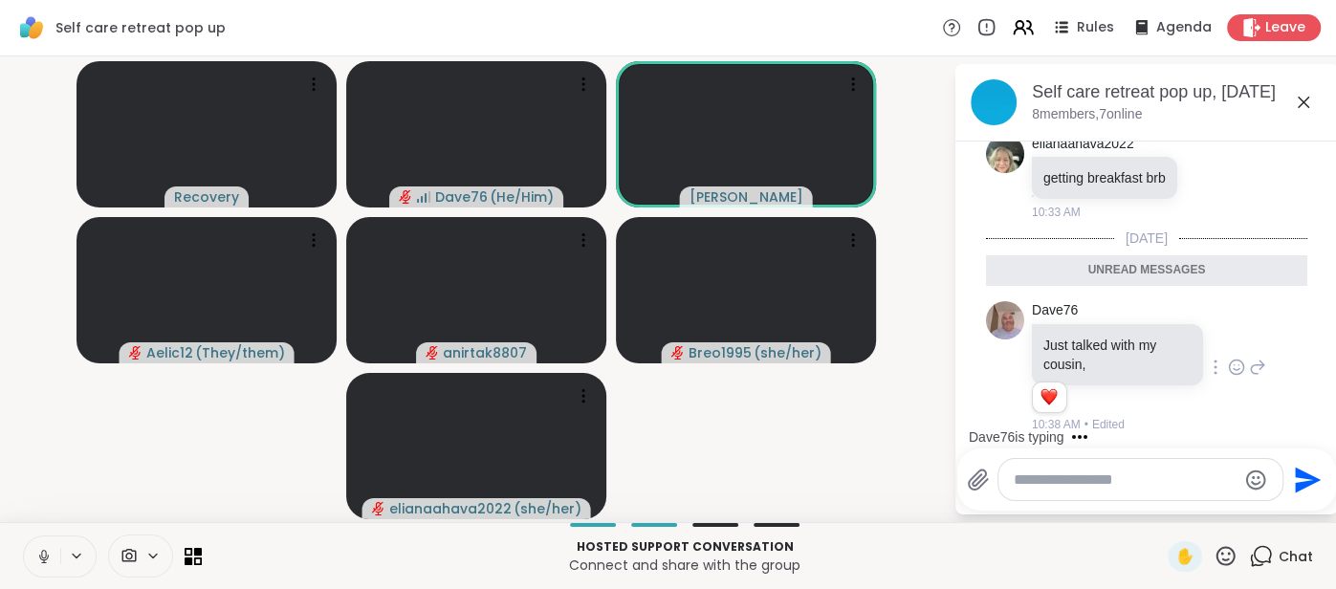
click at [1298, 107] on icon at bounding box center [1303, 102] width 23 height 23
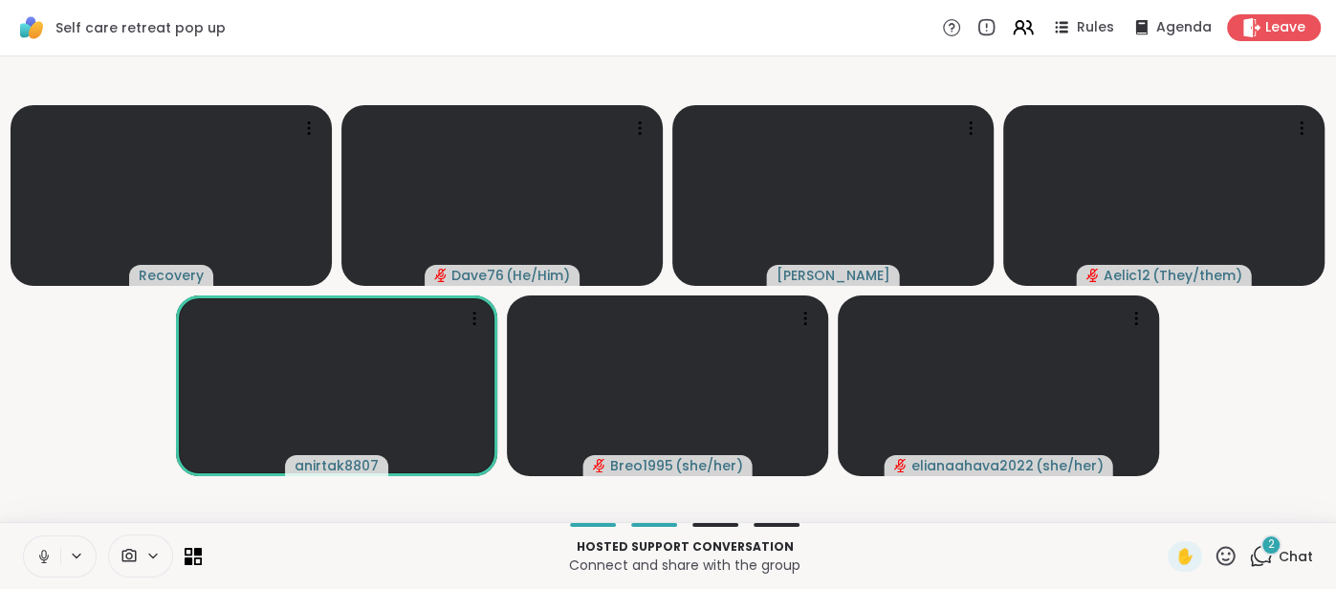
click at [36, 562] on icon at bounding box center [43, 556] width 17 height 17
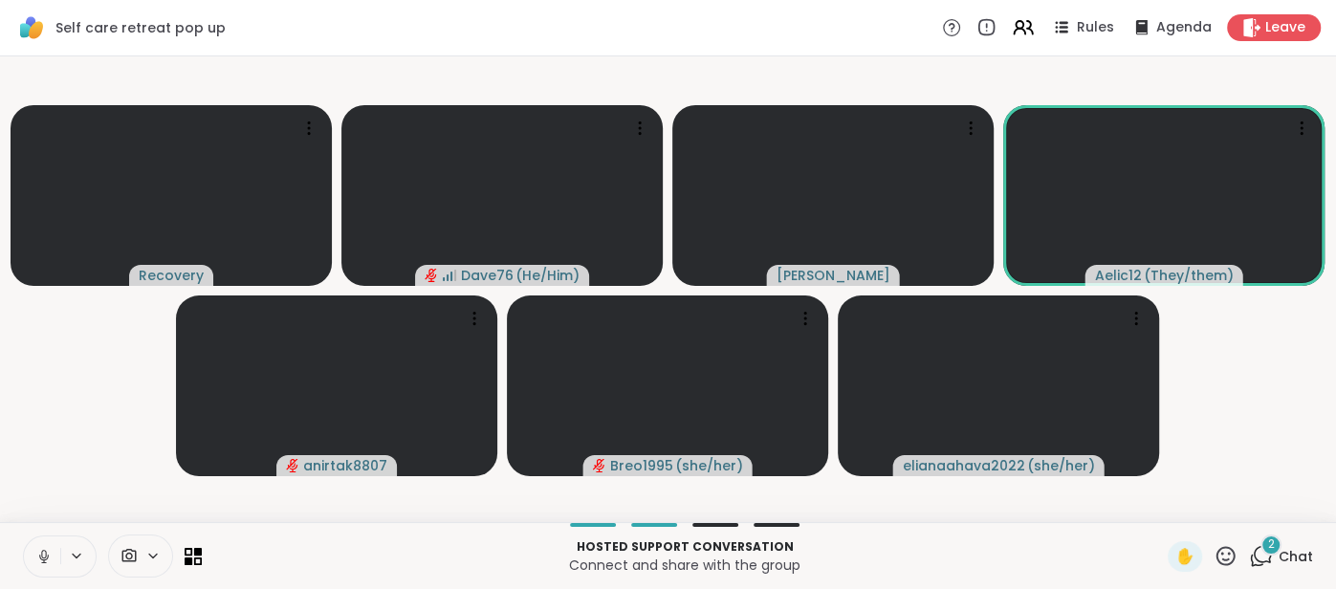
click at [1296, 554] on span "Chat" at bounding box center [1296, 556] width 34 height 19
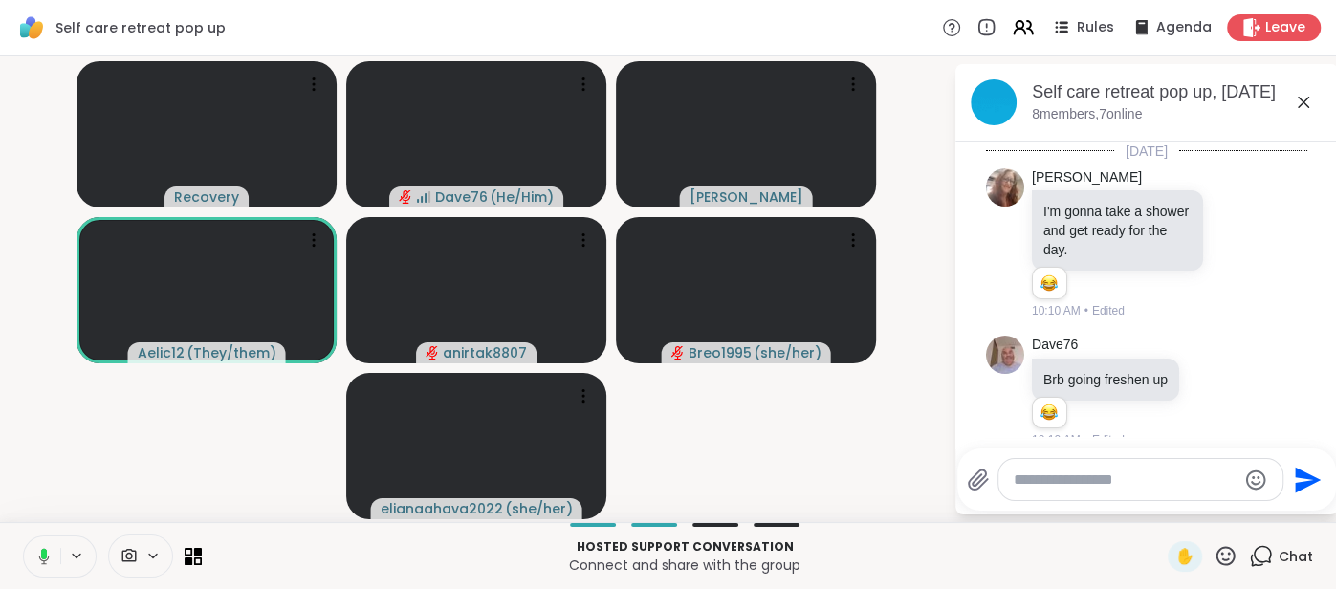
scroll to position [654, 0]
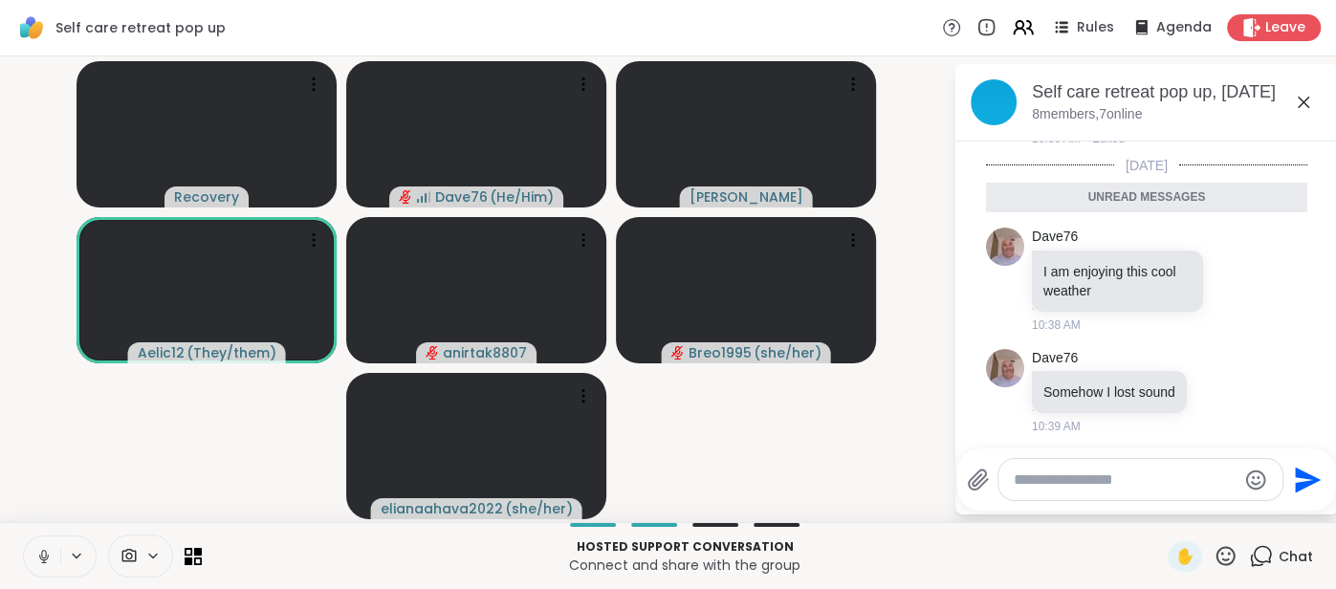
click at [1302, 102] on icon at bounding box center [1303, 102] width 11 height 11
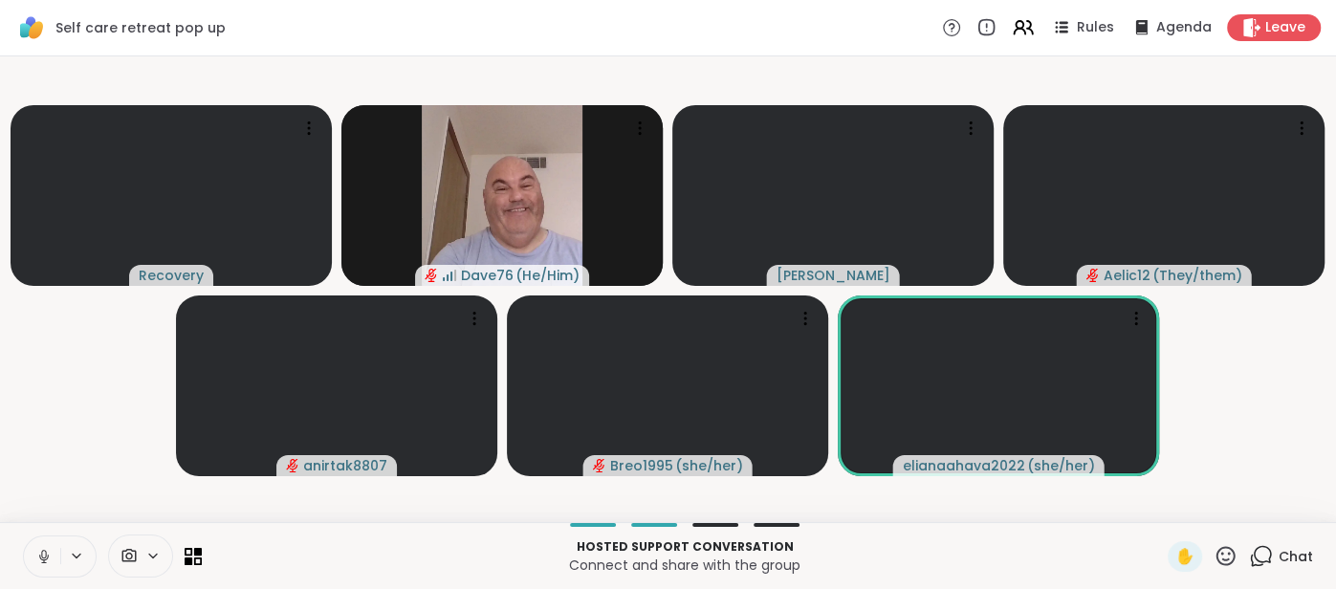
click at [1282, 557] on span "Chat" at bounding box center [1296, 556] width 34 height 19
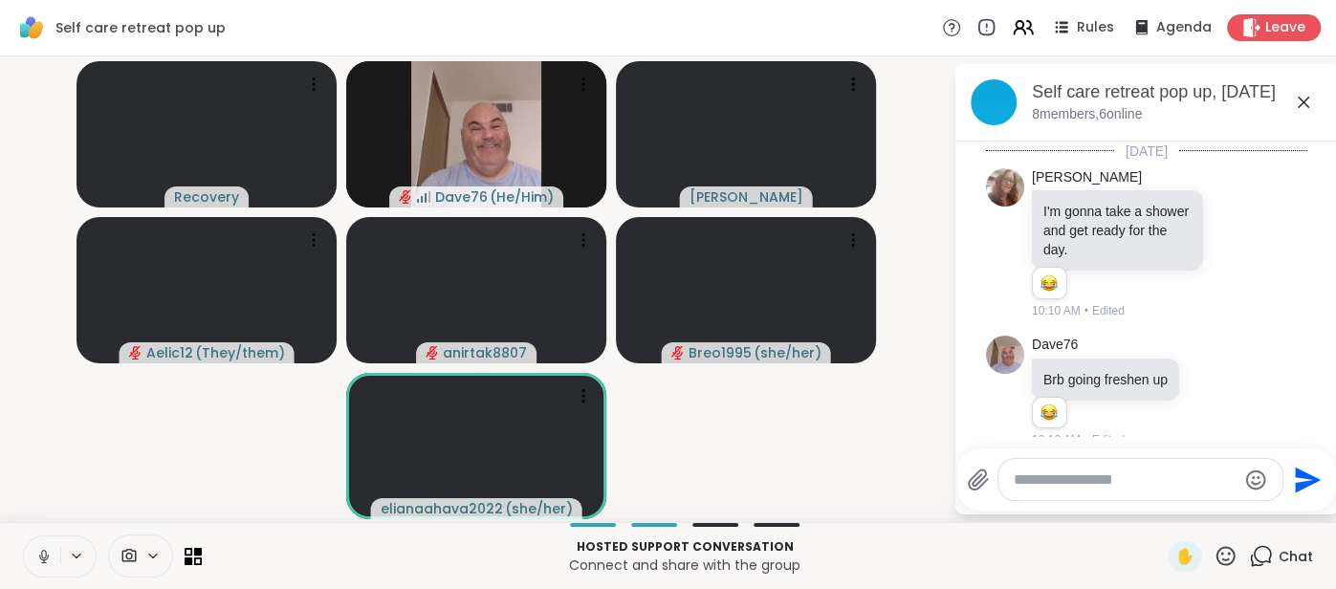
scroll to position [589, 0]
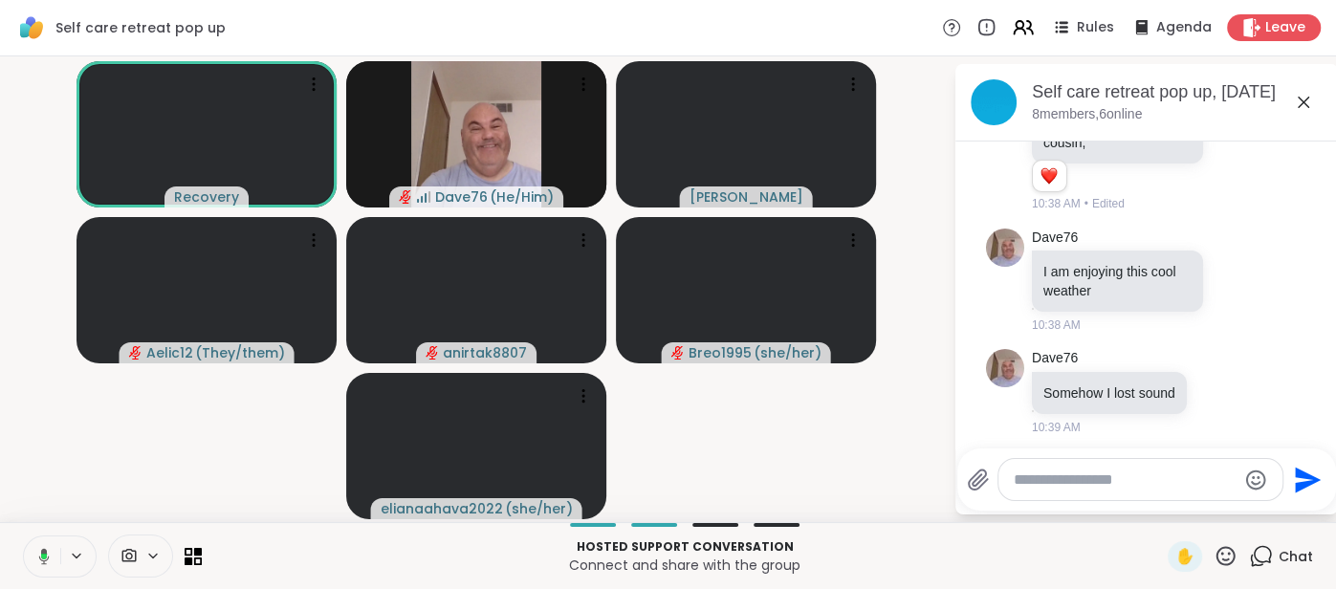
click at [1042, 486] on textarea "Type your message" at bounding box center [1125, 480] width 223 height 19
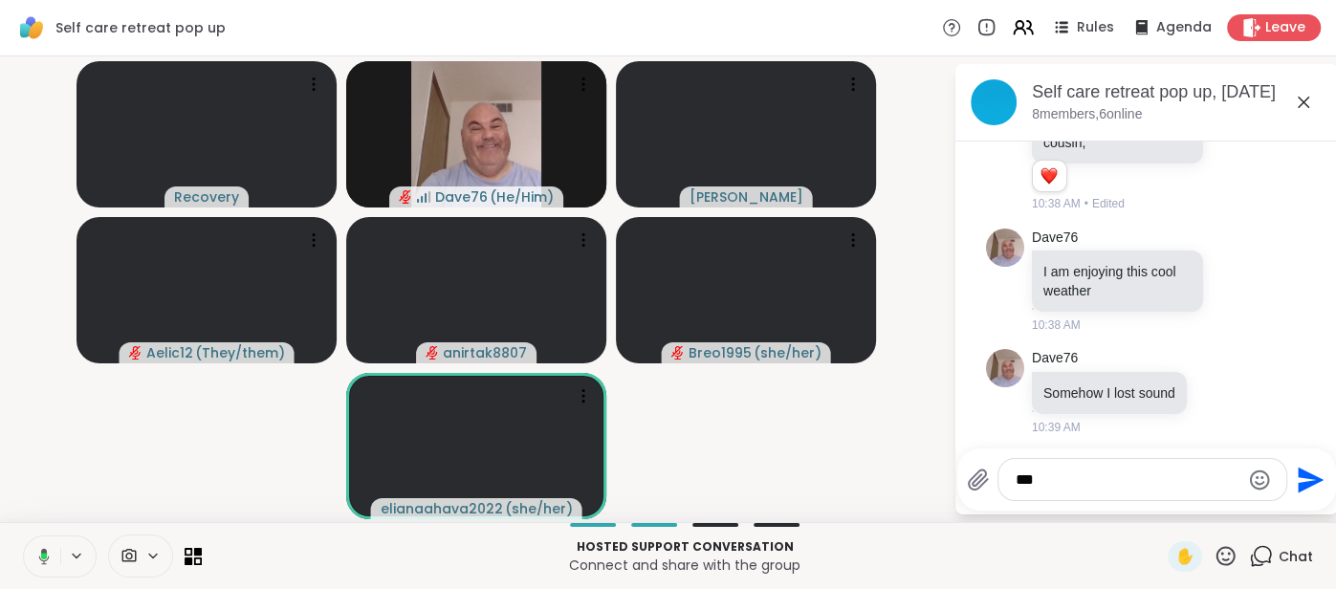
type textarea "****"
type textarea "**********"
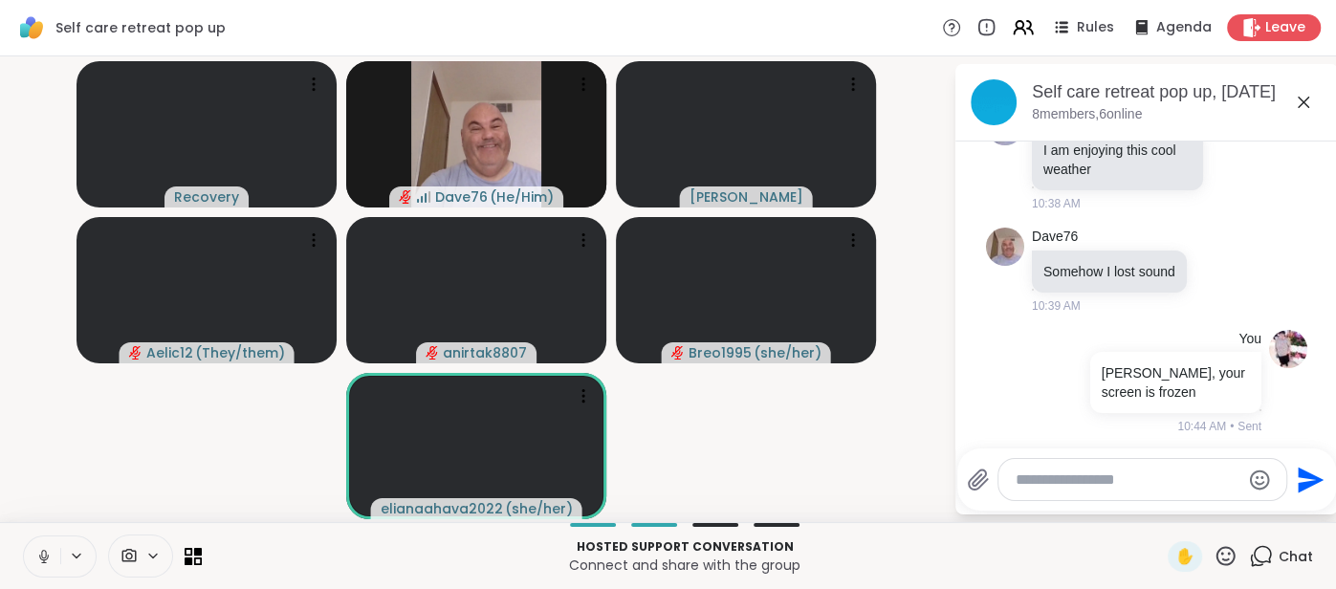
click at [1307, 103] on icon at bounding box center [1303, 102] width 23 height 23
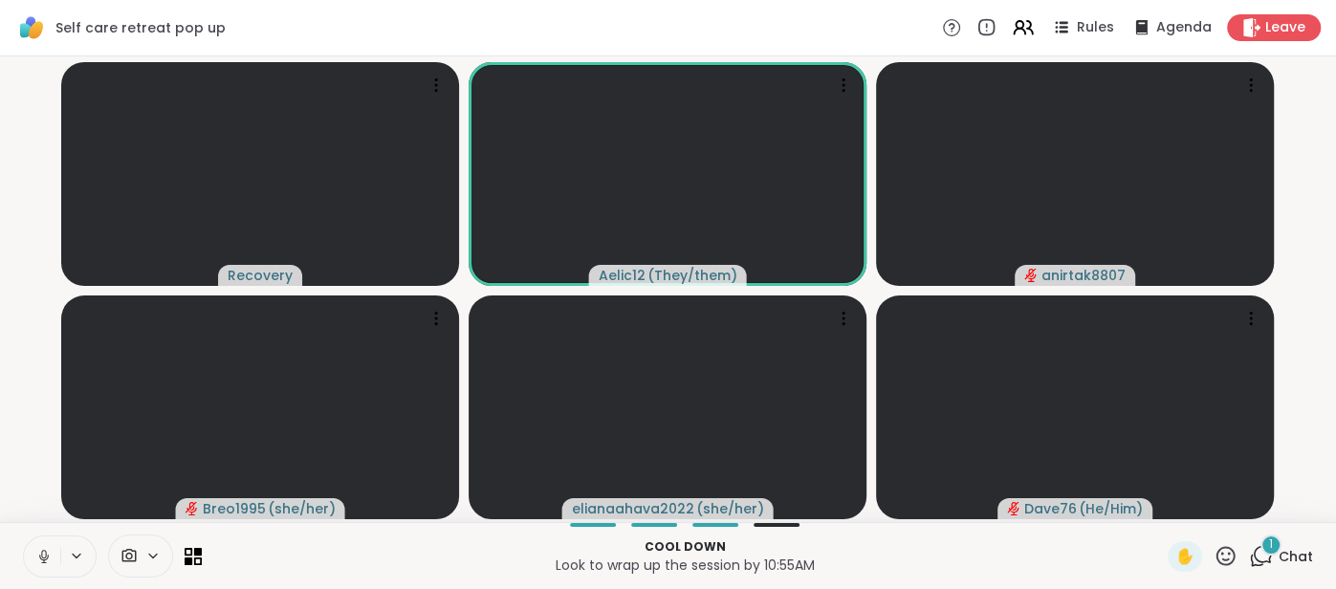
click at [1288, 559] on span "Chat" at bounding box center [1296, 556] width 34 height 19
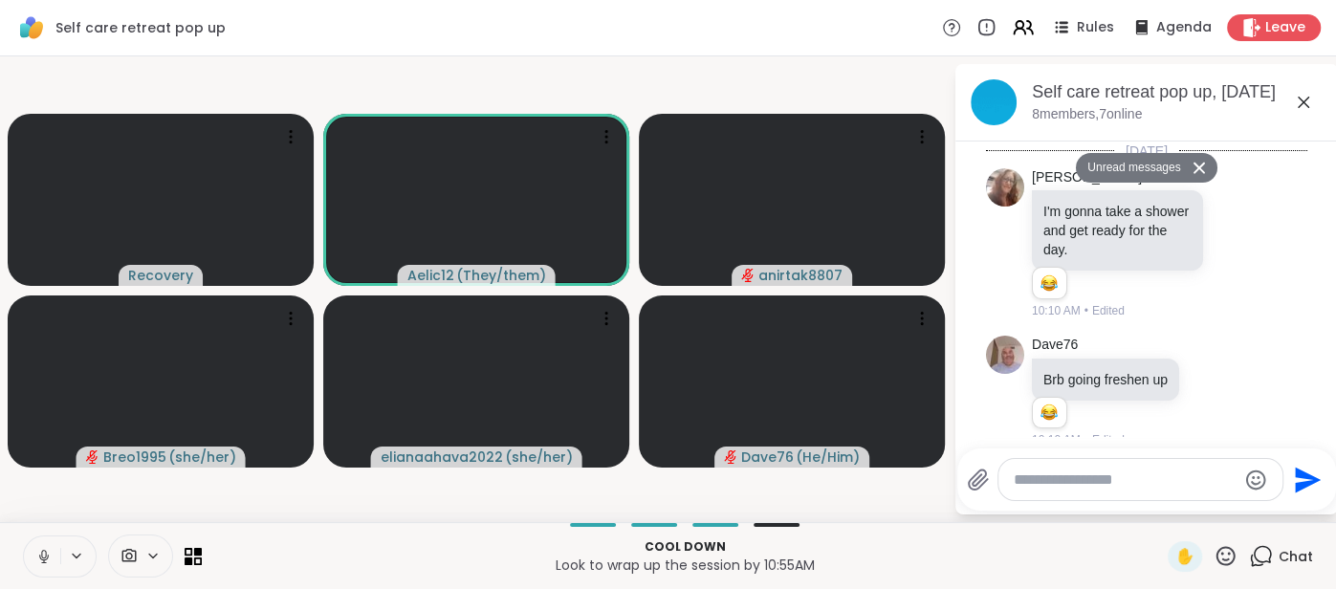
scroll to position [1263, 0]
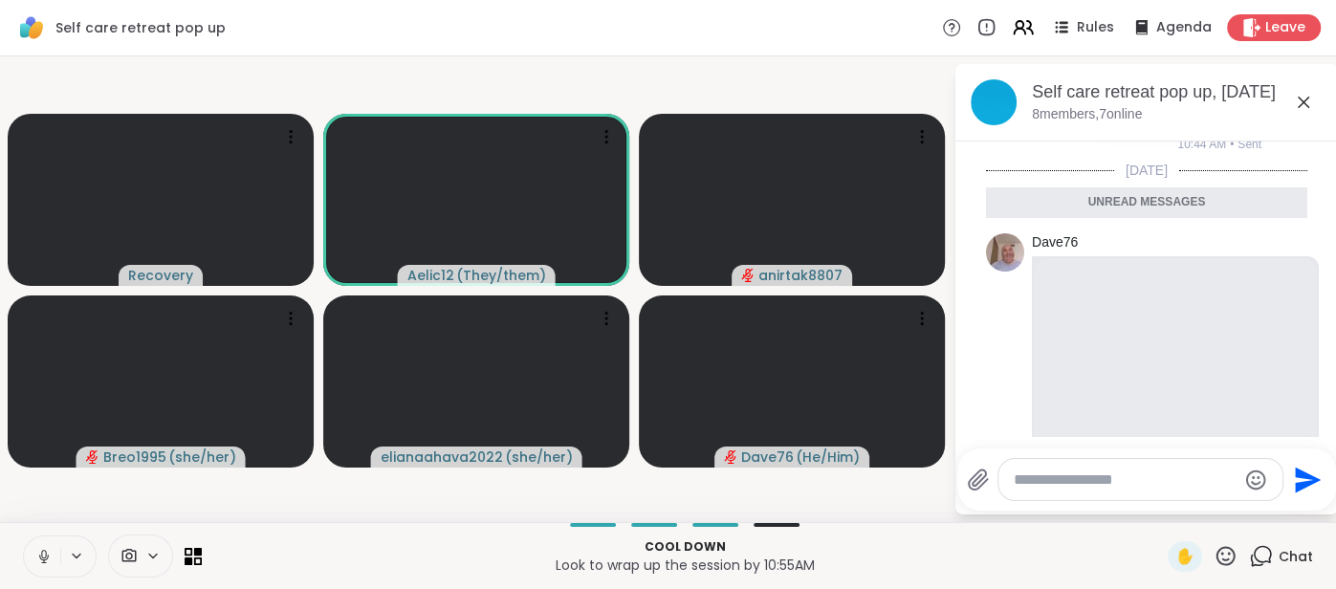
click at [1074, 311] on video at bounding box center [1175, 386] width 283 height 256
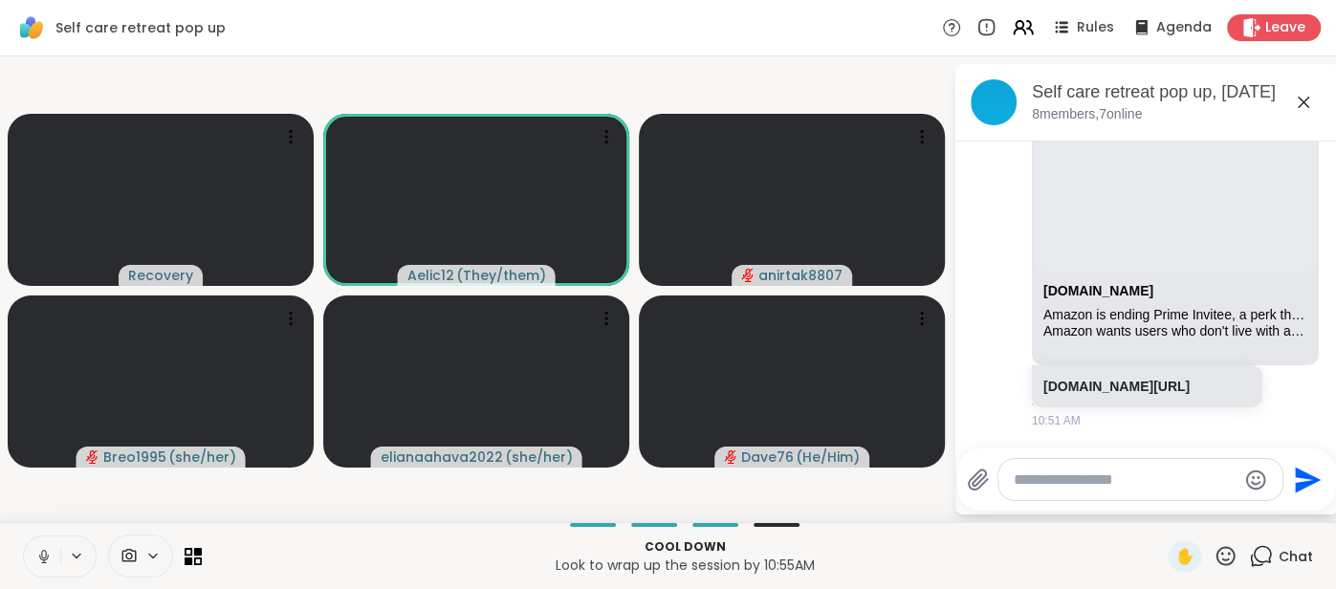
click at [1301, 104] on icon at bounding box center [1303, 102] width 11 height 11
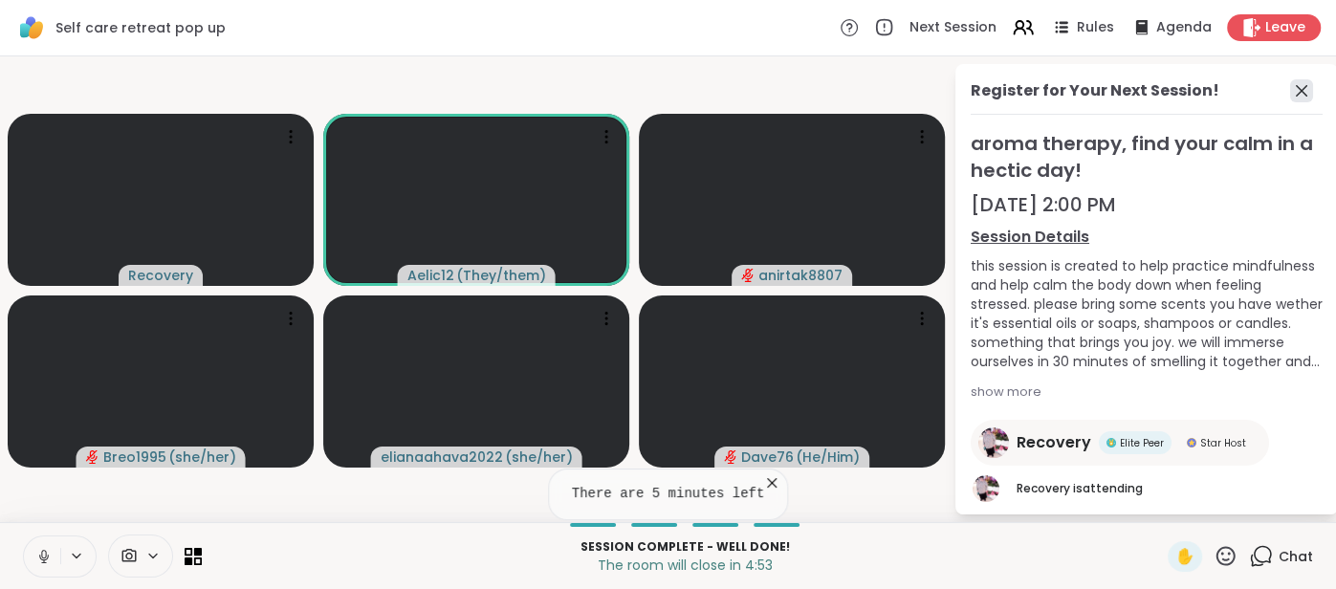
click at [1299, 95] on icon at bounding box center [1301, 90] width 23 height 23
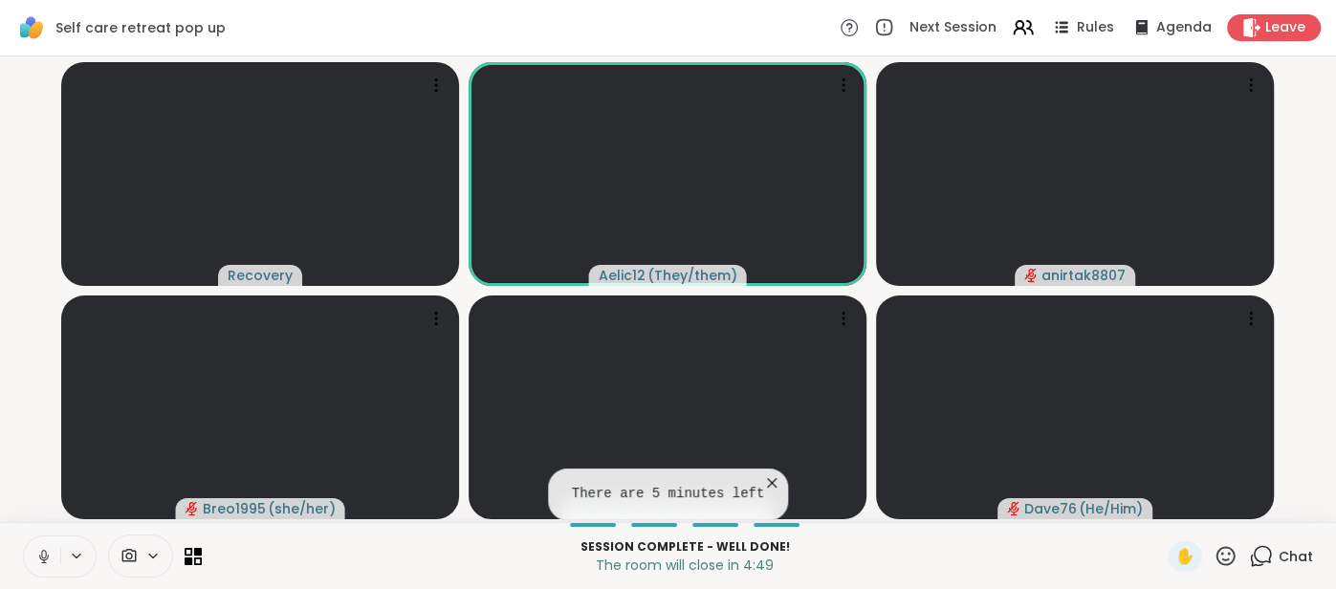
click at [772, 485] on icon at bounding box center [772, 483] width 10 height 10
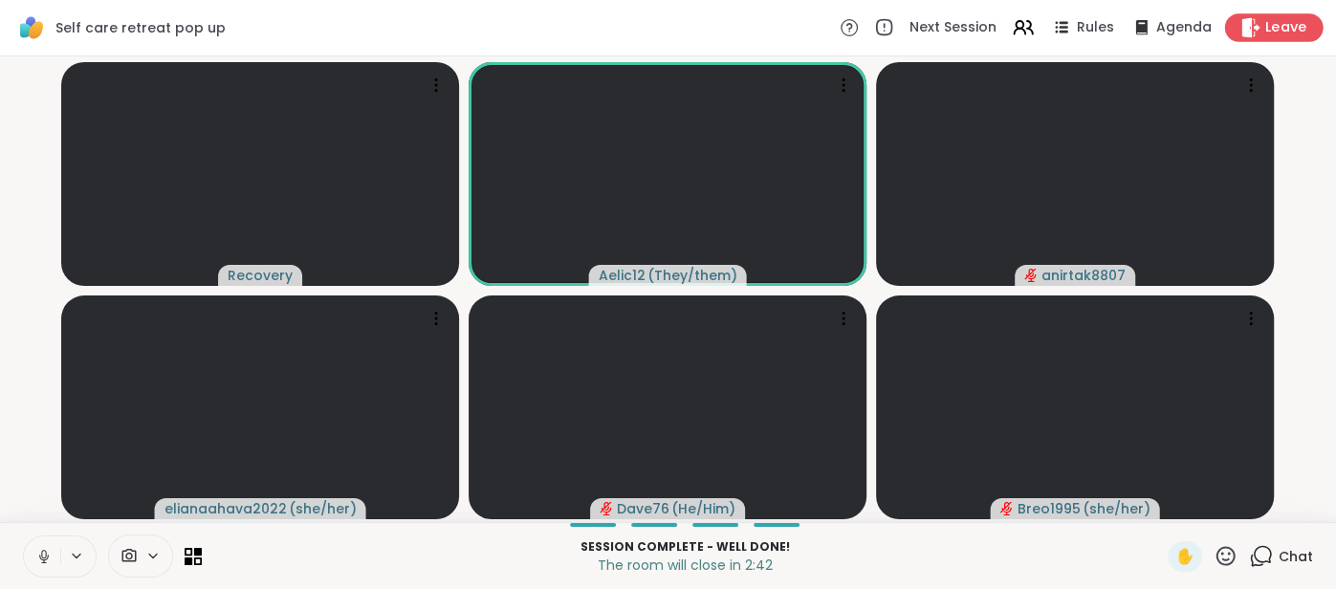
click at [1283, 34] on span "Leave" at bounding box center [1286, 28] width 42 height 20
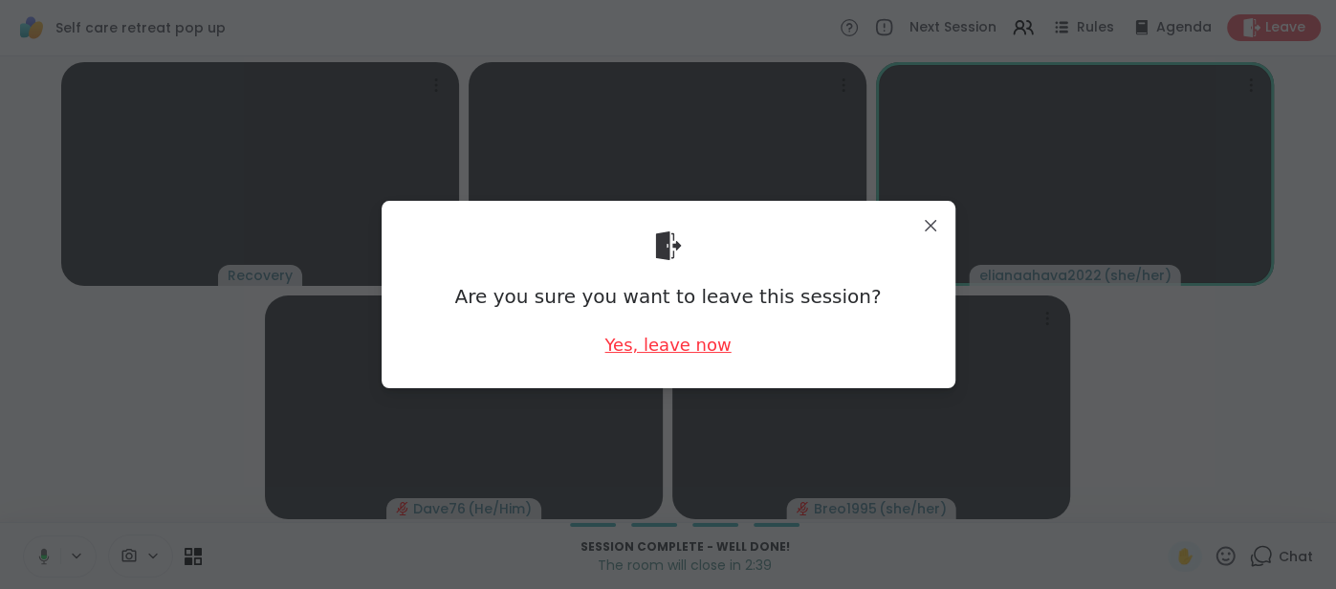
click at [667, 346] on div "Yes, leave now" at bounding box center [667, 345] width 126 height 24
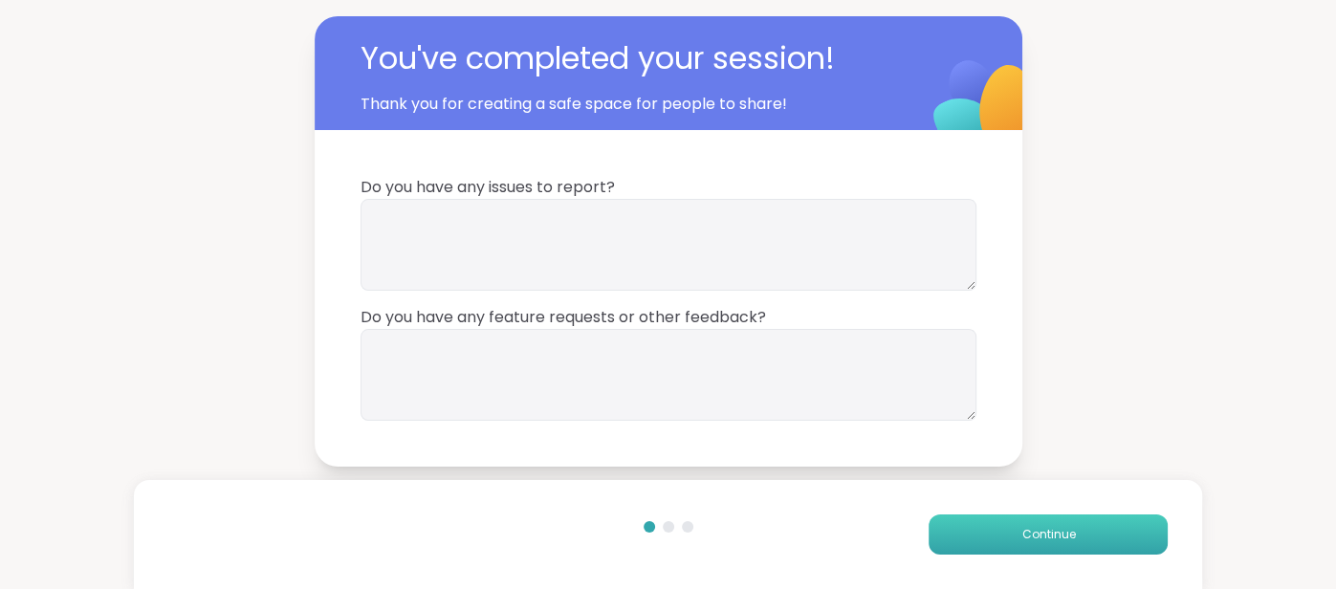
click at [938, 527] on button "Continue" at bounding box center [1048, 535] width 239 height 40
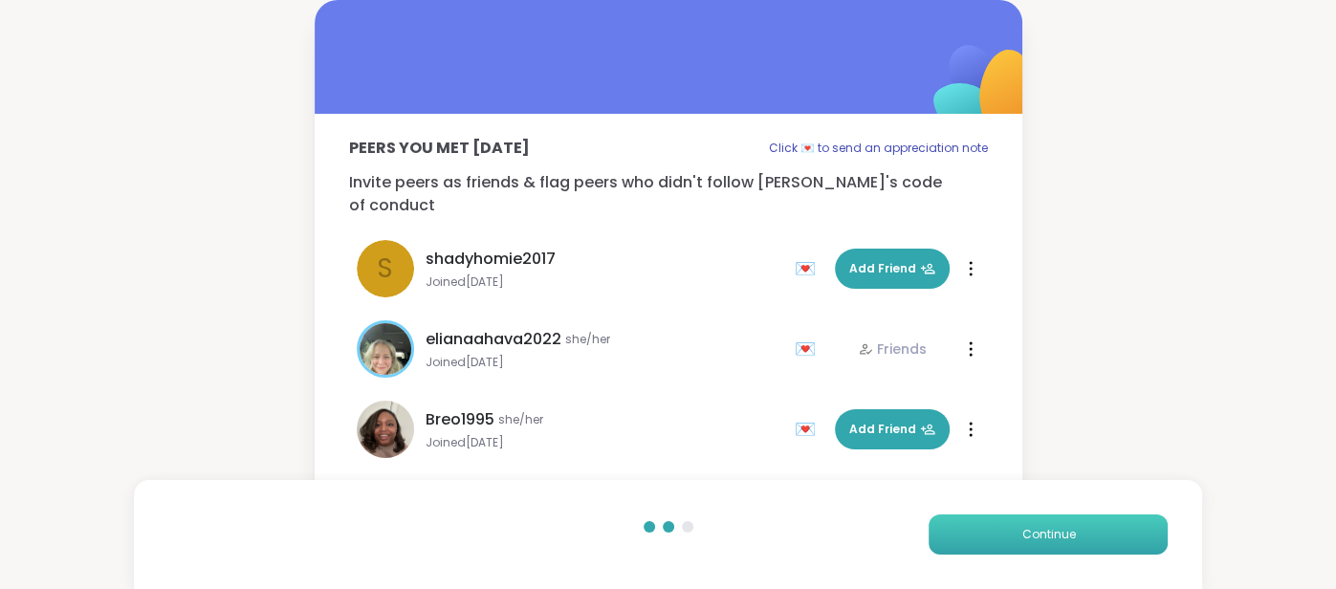
click at [938, 527] on button "Continue" at bounding box center [1048, 535] width 239 height 40
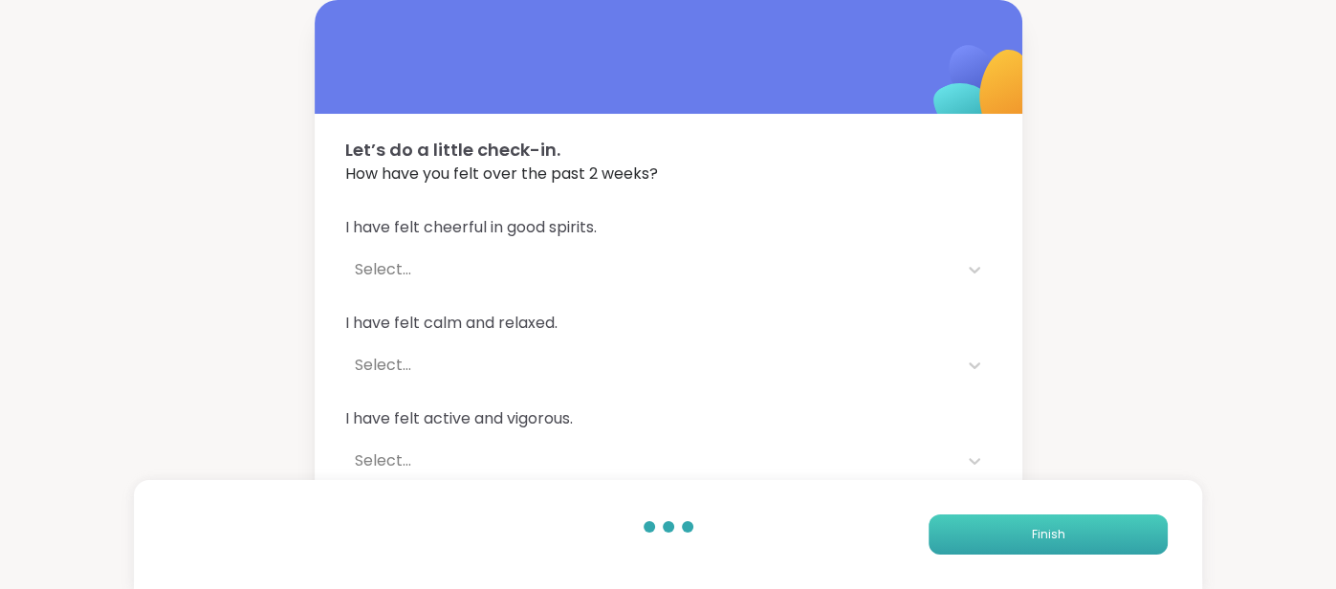
click at [938, 527] on button "Finish" at bounding box center [1048, 535] width 239 height 40
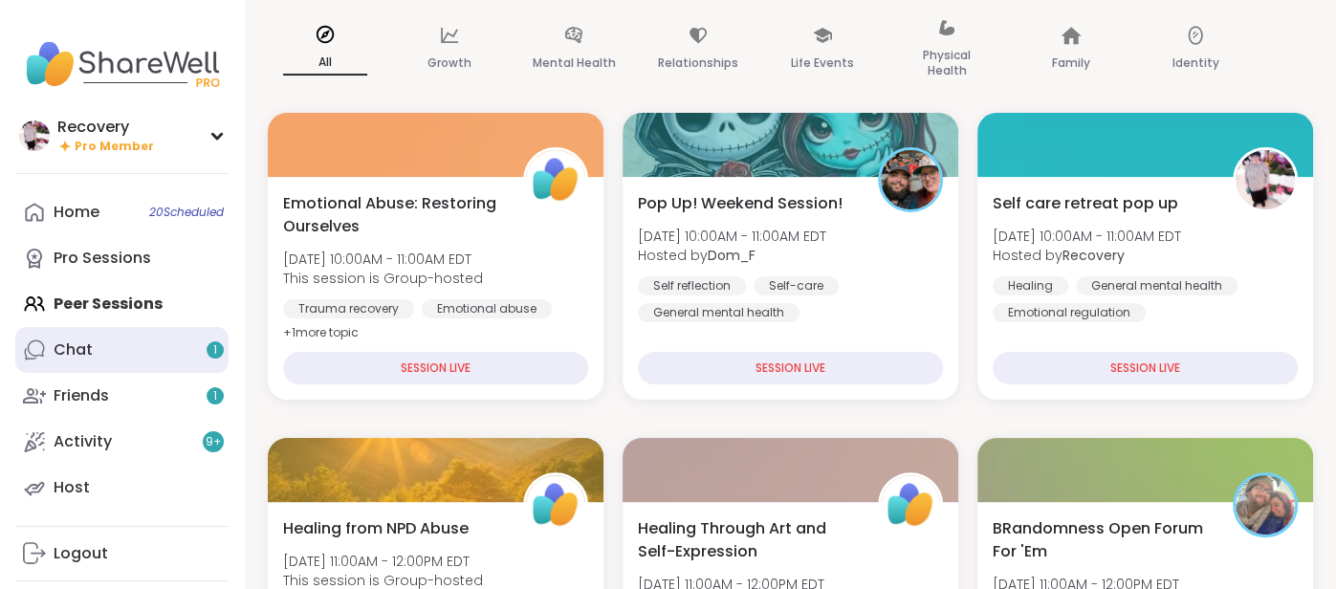
scroll to position [157, 0]
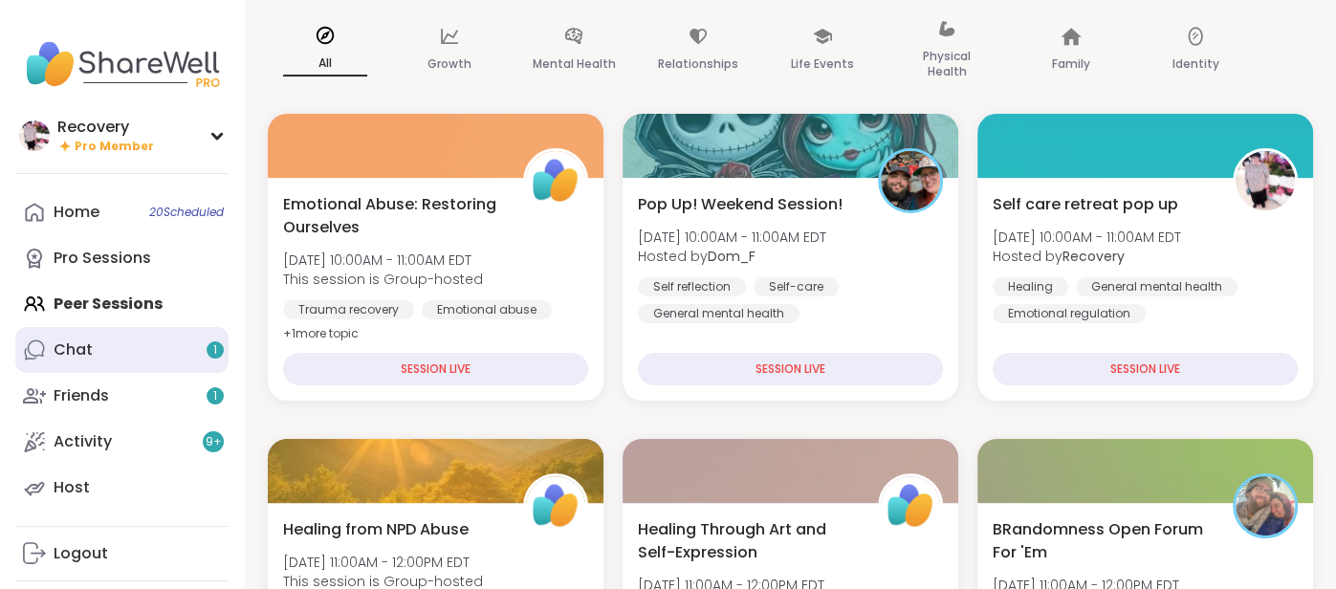
click at [122, 359] on link "Chat 1" at bounding box center [121, 350] width 213 height 46
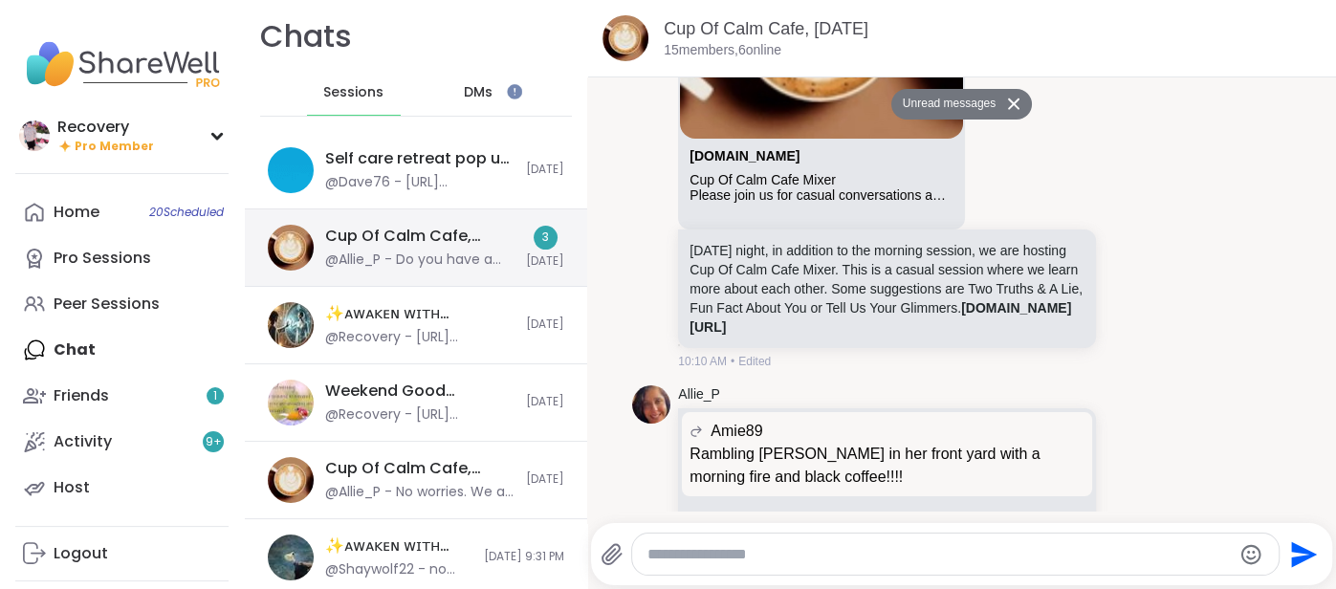
click at [369, 253] on div "@Allie_P - Do you have a fire extinguisher nearby? LOL" at bounding box center [419, 260] width 189 height 19
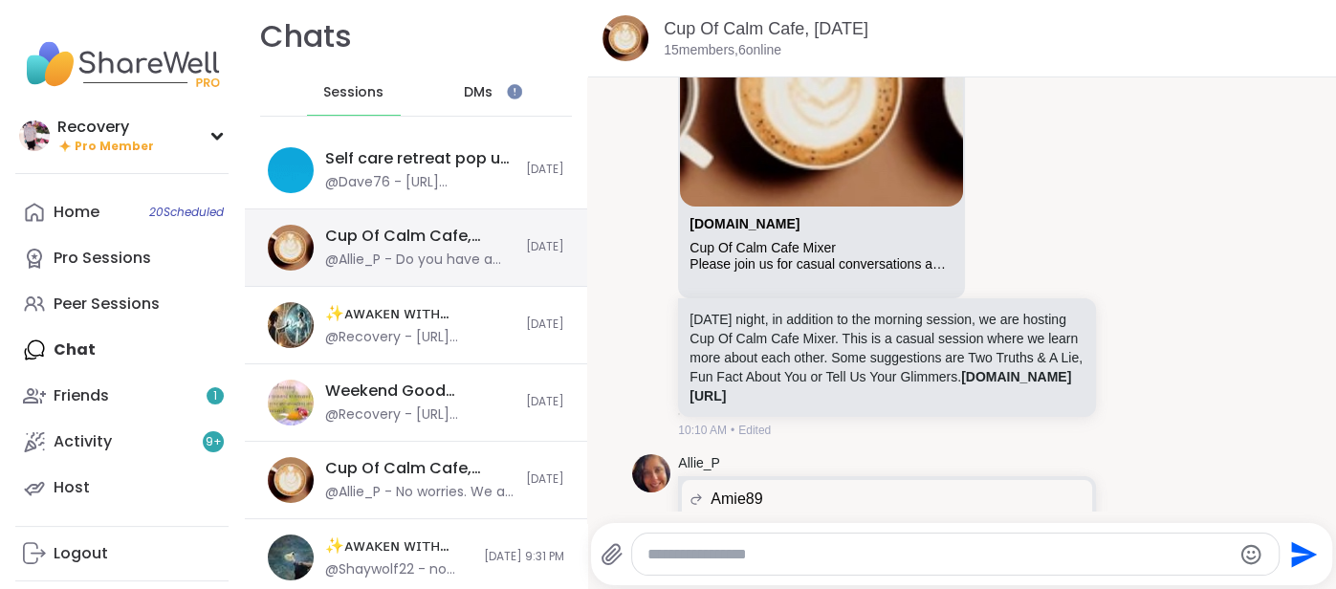
scroll to position [4301, 0]
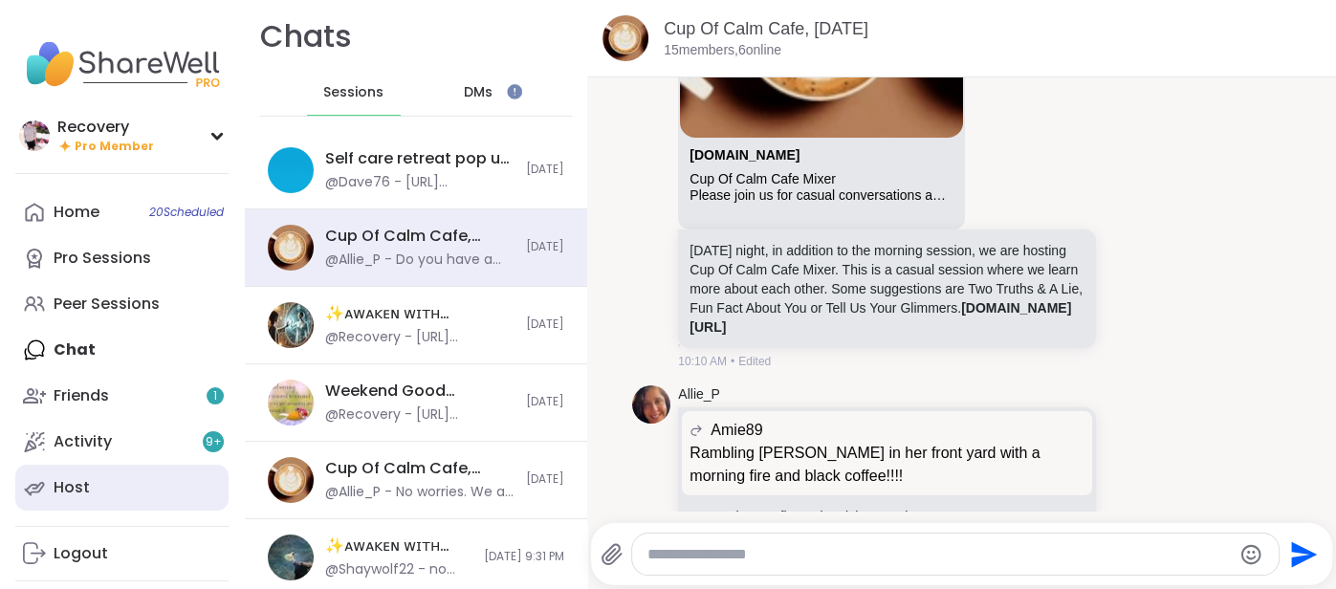
click at [152, 488] on link "Host" at bounding box center [121, 488] width 213 height 46
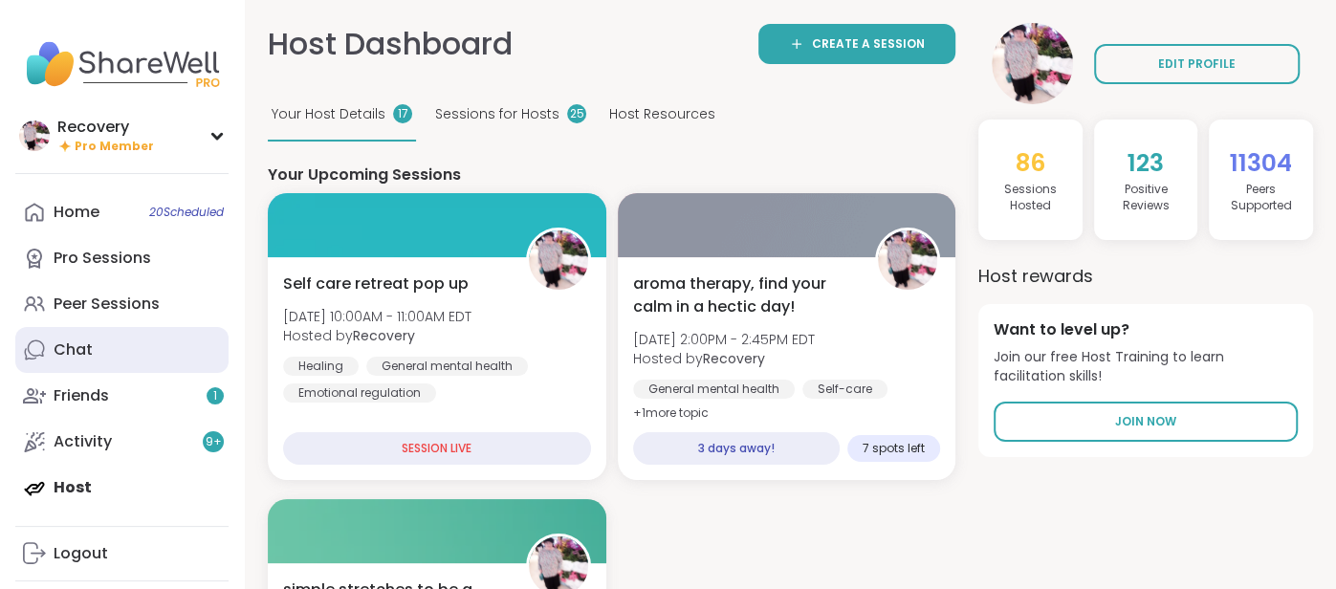
click at [123, 339] on link "Chat" at bounding box center [121, 350] width 213 height 46
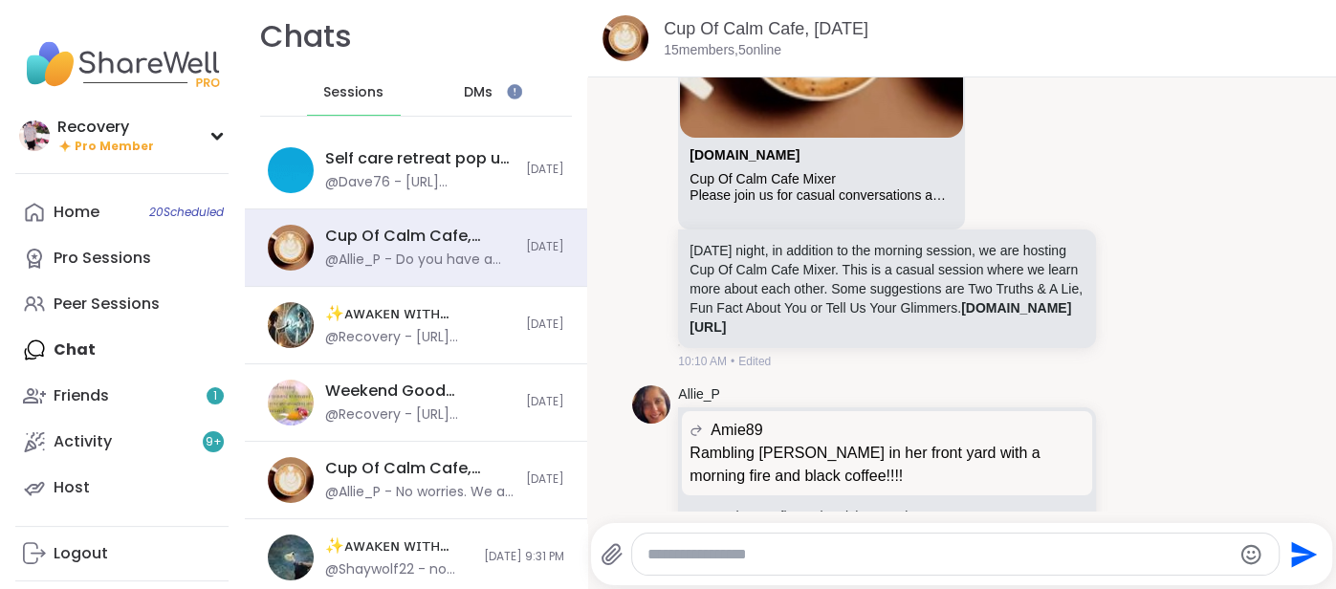
click at [485, 96] on span "DMs" at bounding box center [478, 92] width 29 height 19
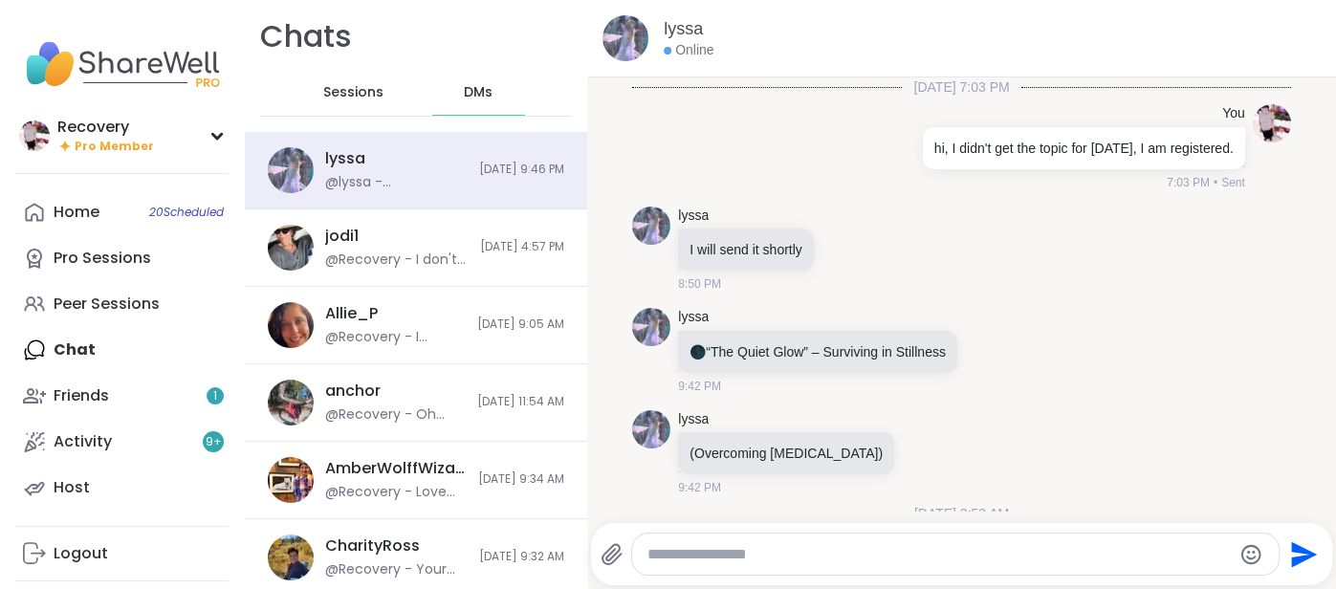
scroll to position [20408, 0]
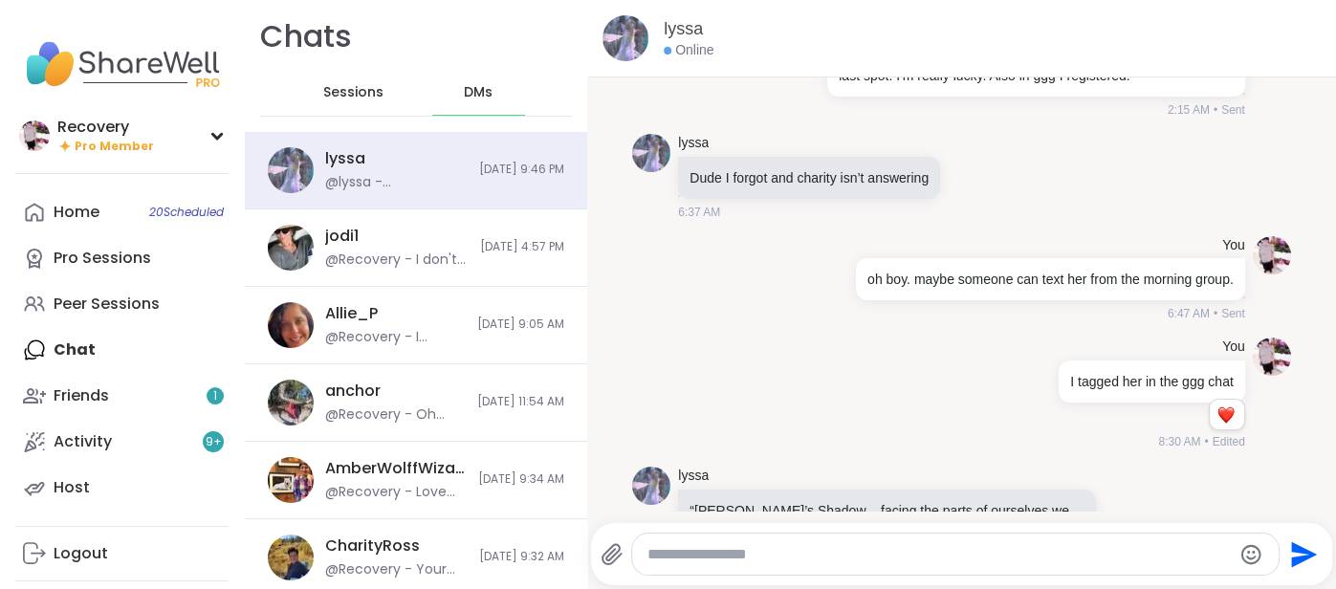
click at [347, 105] on div "Sessions" at bounding box center [354, 93] width 94 height 46
